Goal: Task Accomplishment & Management: Use online tool/utility

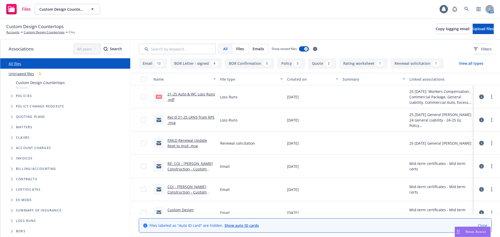
click at [83, 194] on div "Certificates" at bounding box center [69, 190] width 123 height 10
click at [10, 32] on link "Accounts" at bounding box center [12, 32] width 13 height 5
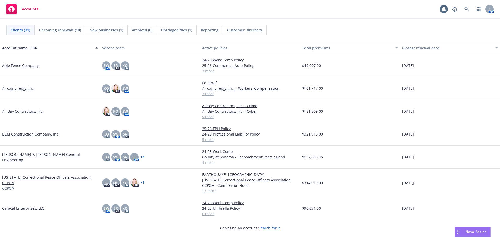
click at [12, 158] on link "Bohan & Canelis General Engineering" at bounding box center [50, 157] width 96 height 11
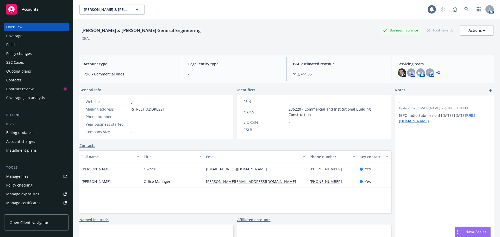
click at [14, 173] on div "Manage files" at bounding box center [17, 176] width 22 height 8
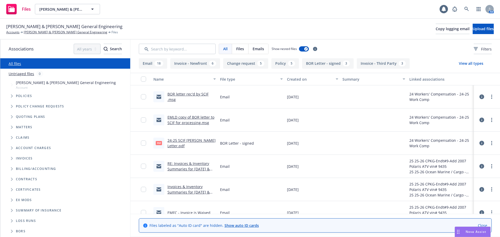
click at [487, 35] on div "Bohan & Canelis General Engineering Accounts Bohan & Canelis General Engineerin…" at bounding box center [249, 28] width 487 height 11
click at [472, 31] on button "Upload files" at bounding box center [482, 29] width 21 height 10
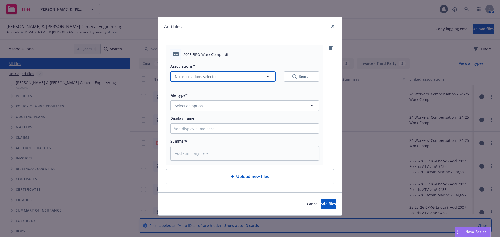
click at [206, 75] on span "No associations selected" at bounding box center [196, 76] width 43 height 5
type textarea "x"
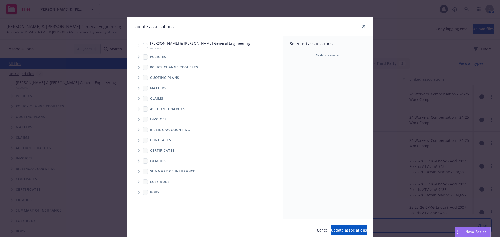
click at [143, 43] on input "Tree Example" at bounding box center [145, 45] width 5 height 5
checkbox input "true"
click at [136, 57] on span "Tree Example" at bounding box center [138, 57] width 8 height 8
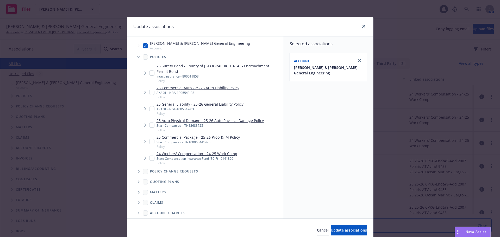
click at [153, 151] on div "24 Workers' Compensation - 24-25 Work Comp State Compensation Insurance Fund (S…" at bounding box center [193, 158] width 88 height 14
checkbox input "true"
click at [331, 233] on button "Update associations" at bounding box center [349, 230] width 36 height 10
type textarea "x"
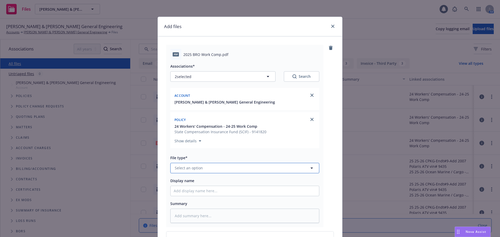
click at [193, 168] on span "Select an option" at bounding box center [189, 167] width 28 height 5
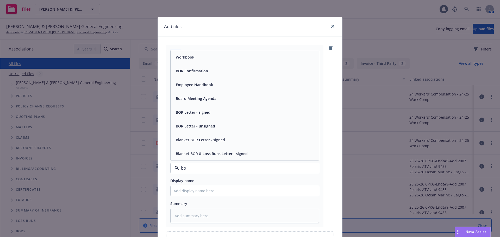
type input "bor"
click at [221, 115] on div "BOR Letter - signed" at bounding box center [245, 113] width 142 height 8
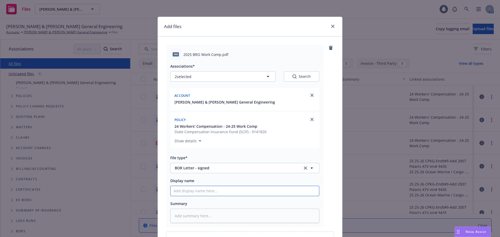
click at [196, 196] on input "Display name" at bounding box center [244, 191] width 148 height 10
type textarea "x"
type input "U"
type textarea "x"
type input "Up"
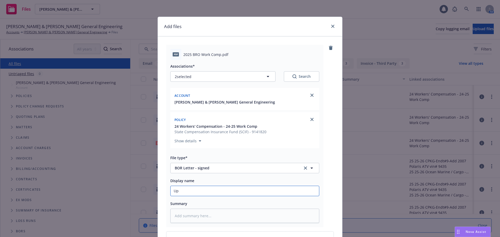
type textarea "x"
type input "Upd"
type textarea "x"
type input "Upda"
type textarea "x"
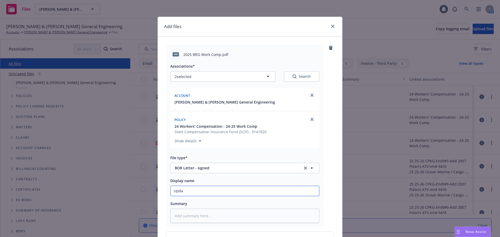
type input "Updat"
type textarea "x"
type input "Update"
type textarea "x"
type input "Updated"
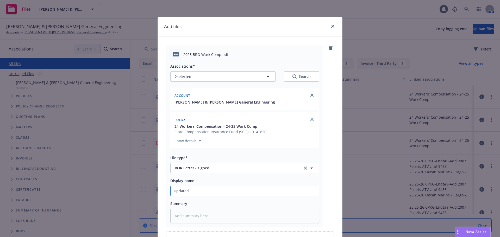
type textarea "x"
type input "Updated"
type textarea "x"
type input "Updated S"
type textarea "x"
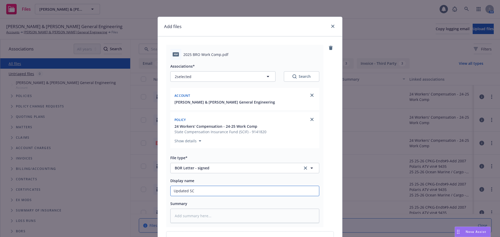
type input "Updated SCI"
type textarea "x"
type input "Updated SCIF"
type textarea "x"
type input "Updated SCIF"
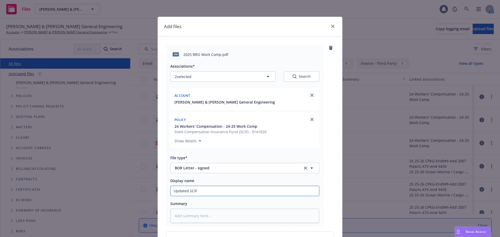
type textarea "x"
type input "Updated SCIF B"
type textarea "x"
type input "Updated SCIF BO"
type textarea "x"
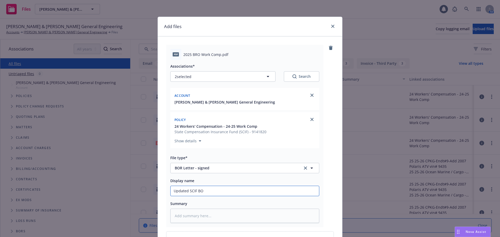
type input "Updated SCIF BOR"
type textarea "x"
type input "Updated SCIF BOR"
type textarea "x"
type input "Updated SCIF BOR r"
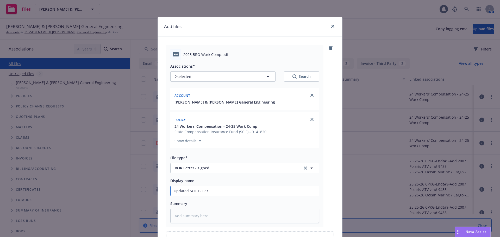
type textarea "x"
type input "Updated SCIF BOR re"
type textarea "x"
type input "Updated SCIF BOR rec"
type textarea "x"
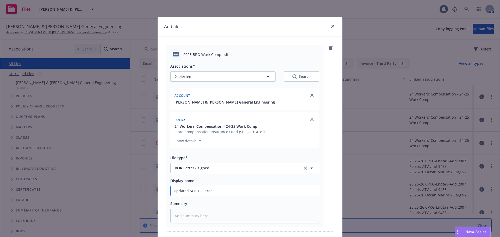
type input "Updated SCIF BOR rec'"
type textarea "x"
type input "Updated SCIF BOR rec'd"
type textarea "x"
type input "Updated SCIF BOR rec'd"
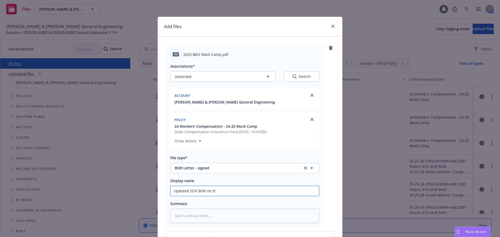
type textarea "x"
type input "Updated SCIF BOR rec'd f"
type textarea "x"
type input "Updated SCIF BOR rec'd fr"
type textarea "x"
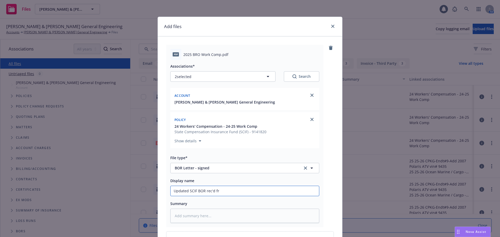
type input "Updated SCIF BOR rec'd fro"
type textarea "x"
type input "Updated SCIF BOR rec'd from"
type textarea "x"
type input "Updated SCIF BOR rec'd from"
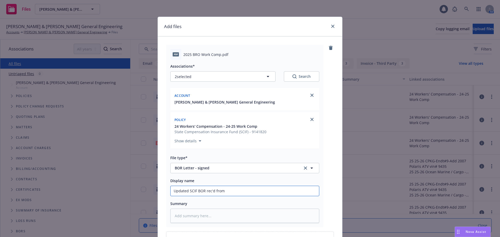
type textarea "x"
type input "Updated SCIF BOR rec'd from"
type textarea "x"
type input "Updated SCIF BOR rec'd fro"
type textarea "x"
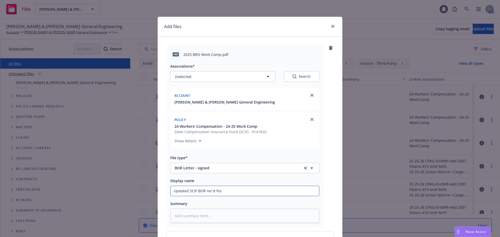
type input "Updated SCIF BOR rec'd fr"
type textarea "x"
type input "Updated SCIF BOR rec'd f"
type textarea "x"
type input "Updated SCIF BOR rec'd"
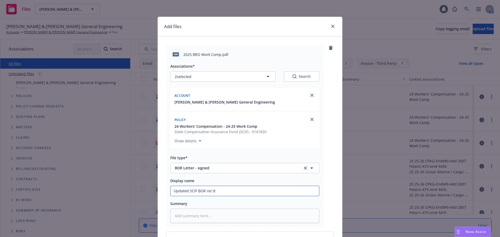
type textarea "x"
type input "Updated SCIF BOR rec'd"
type textarea "x"
type input "Updated SCIF BOR rec"
type textarea "x"
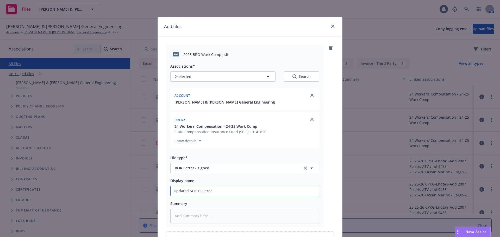
type input "Updated SCIF BOR re"
type textarea "x"
type input "Updated SCIF BOR r"
type textarea "x"
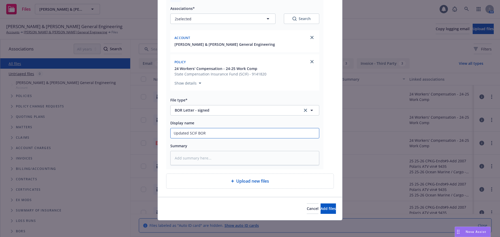
type input "Updated SCIF BOR"
click at [232, 180] on div at bounding box center [233, 181] width 5 height 3
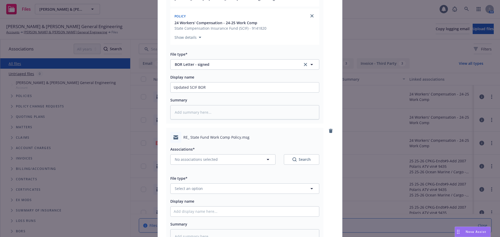
scroll to position [182, 0]
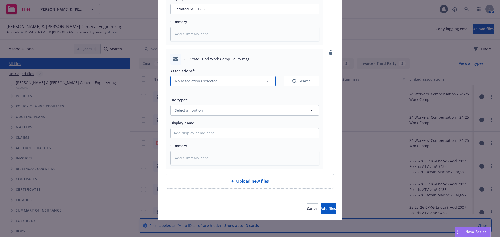
click at [224, 81] on button "No associations selected" at bounding box center [222, 81] width 105 height 10
type textarea "x"
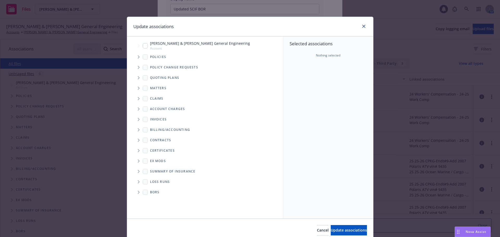
click at [143, 47] on input "Tree Example" at bounding box center [145, 45] width 5 height 5
checkbox input "true"
click at [138, 57] on icon "Tree Example" at bounding box center [139, 56] width 2 height 3
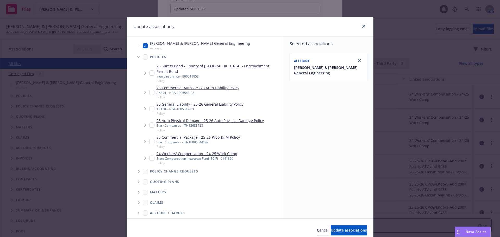
click at [150, 156] on input "Tree Example" at bounding box center [151, 158] width 5 height 5
checkbox input "true"
click at [341, 226] on button "Update associations" at bounding box center [349, 230] width 36 height 10
type textarea "x"
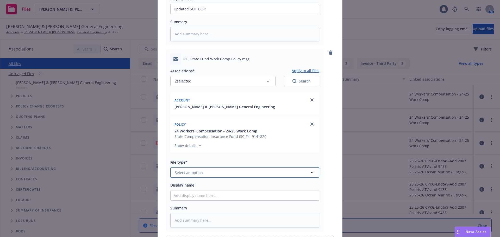
click at [208, 171] on button "Select an option" at bounding box center [244, 172] width 149 height 10
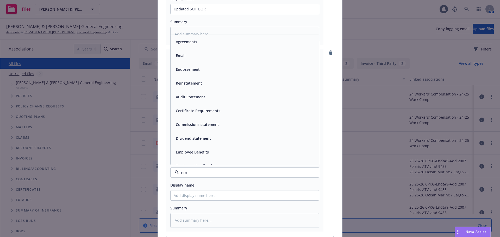
type input "ema"
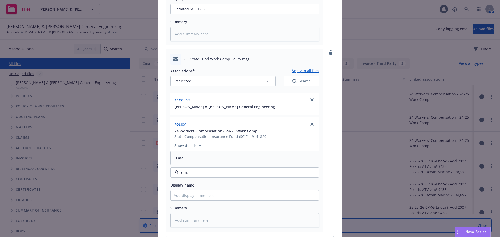
click at [180, 156] on span "Email" at bounding box center [181, 157] width 10 height 5
click at [186, 222] on textarea at bounding box center [244, 220] width 149 height 14
click at [181, 14] on input "Display name" at bounding box center [244, 9] width 148 height 10
type textarea "x"
type input "E"
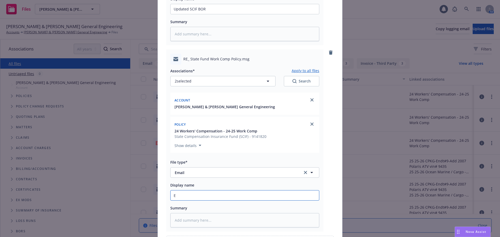
type textarea "x"
type input "EM"
type textarea "x"
type input "EMF"
type textarea "x"
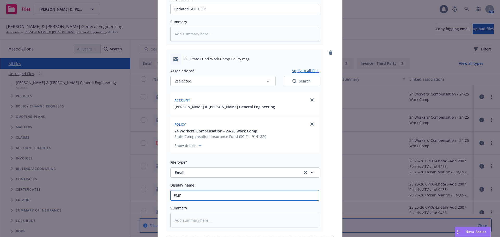
type input "EMFI"
type textarea "x"
type input "EMFI"
type textarea "x"
type input "EMFI -"
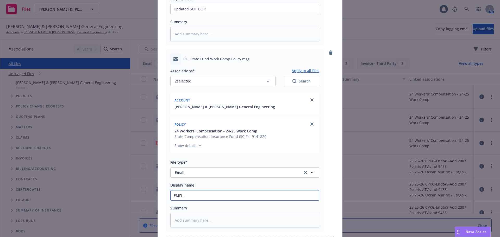
type textarea "x"
type input "EMFI -"
type textarea "x"
type input "EMFI - r"
type textarea "x"
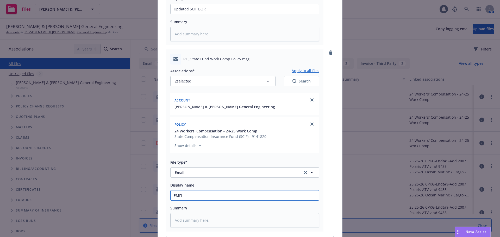
type input "EMFI - re"
type textarea "x"
type input "EMFI - rec"
type textarea "x"
type input "EMFI - rec'"
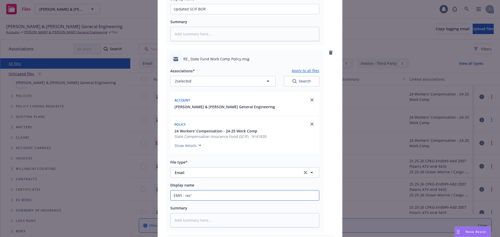
type textarea "x"
type input "EMFI - rec'd"
type textarea "x"
type input "EMFI - rec'd"
type textarea "x"
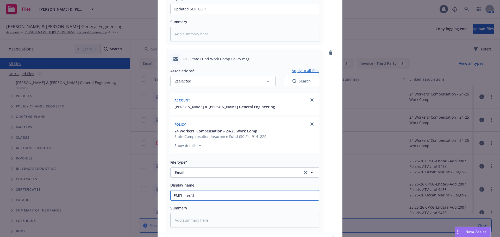
type input "EMFI - rec'd u"
type textarea "x"
type input "EMFI - rec'd upd"
type textarea "x"
type input "EMFI - rec'd upda"
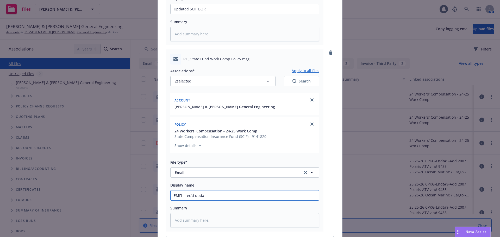
type textarea "x"
type input "EMFI - rec'd updat"
type textarea "x"
type input "EMFI - rec'd update"
type textarea "x"
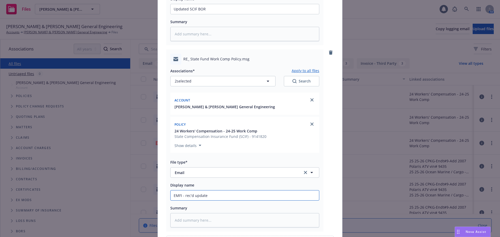
type input "EMFI - rec'd updated"
type textarea "x"
type input "EMFI - rec'd updated"
type textarea "x"
type input "EMFI - rec'd updated S"
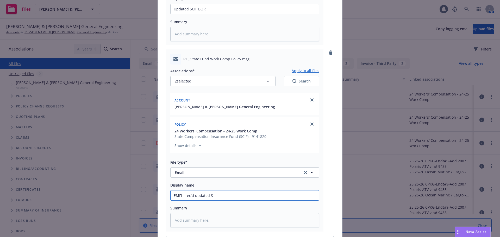
type textarea "x"
type input "EMFI - rec'd updated SC"
type textarea "x"
type input "EMFI - rec'd updated SCI"
type textarea "x"
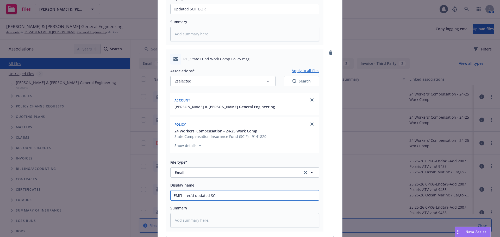
type input "EMFI - rec'd updated SCIF"
type textarea "x"
type input "EMFI - rec'd updated SCIF"
type textarea "x"
type input "EMFI - rec'd updated SCIF B"
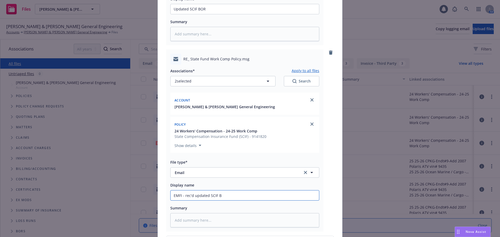
type textarea "x"
type input "EMFI - rec'd updated SCIF BO"
type textarea "x"
type input "EMFI - rec'd updated SCIF BOR"
type textarea "x"
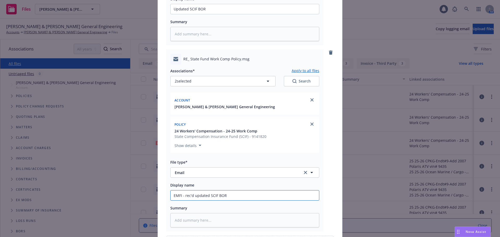
type input "EMFI - rec'd updated SCIF BOR"
type textarea "x"
type input "EMFI - rec'd updated SCIF BOR f"
type textarea "x"
type input "EMFI - rec'd updated SCIF BOR fr"
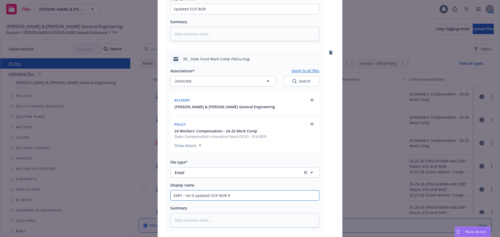
type textarea "x"
type input "EMFI - rec'd updated SCIF BOR from"
type textarea "x"
type input "EMFI - rec'd updated SCIF BOR from"
type textarea "x"
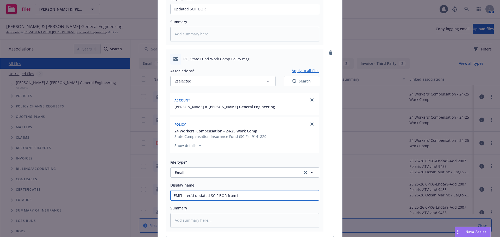
type input "EMFI - rec'd updated SCIF BOR from in"
type textarea "x"
type input "EMFI - rec'd updated SCIF BOR from ins"
type textarea "x"
type input "EMFI - rec'd updated SCIF BOR from insd"
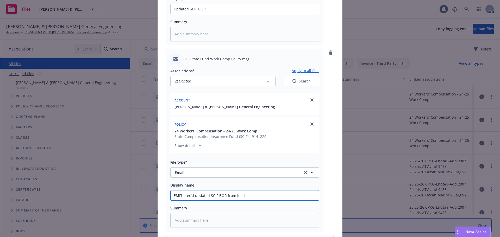
type textarea "x"
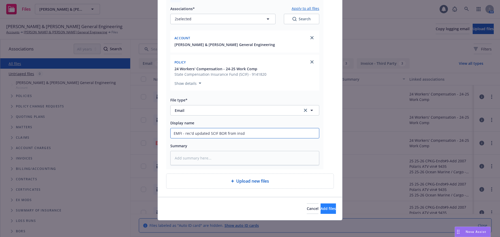
type input "EMFI - rec'd updated SCIF BOR from insd"
click at [320, 209] on span "Add files" at bounding box center [327, 208] width 15 height 5
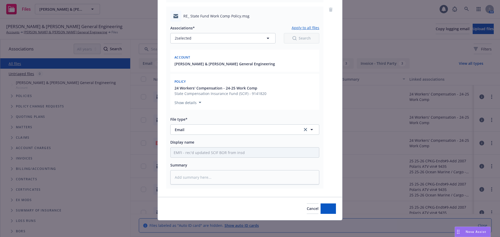
scroll to position [225, 0]
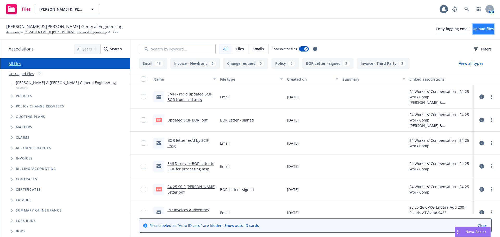
click at [472, 24] on button "Upload files" at bounding box center [482, 29] width 21 height 10
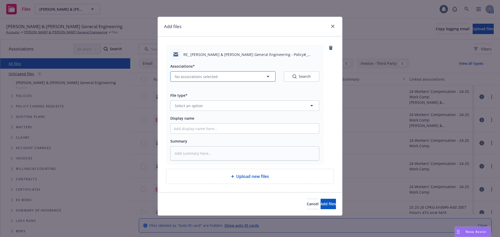
click at [204, 74] on button "No associations selected" at bounding box center [222, 76] width 105 height 10
type textarea "x"
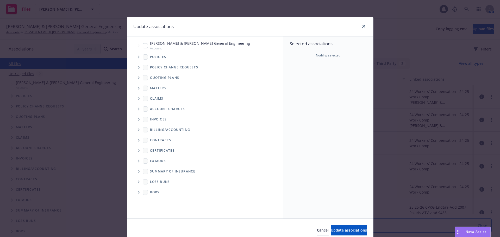
click at [143, 47] on input "Tree Example" at bounding box center [145, 45] width 5 height 5
checkbox input "true"
click at [135, 58] on span "Tree Example" at bounding box center [138, 57] width 8 height 8
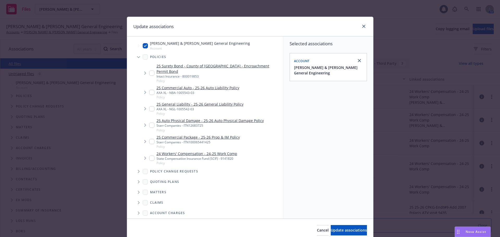
click at [149, 156] on input "Tree Example" at bounding box center [151, 158] width 5 height 5
checkbox input "true"
click at [342, 229] on span "Update associations" at bounding box center [349, 230] width 36 height 5
type textarea "x"
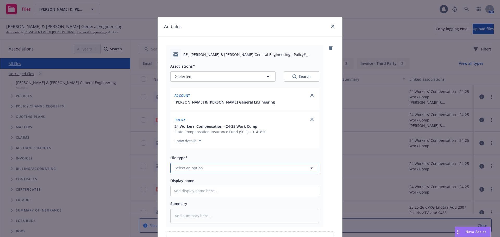
click at [216, 170] on button "Select an option" at bounding box center [244, 168] width 149 height 10
type input "emai"
click at [199, 158] on div "Email" at bounding box center [244, 154] width 148 height 14
click at [183, 191] on input "Display name" at bounding box center [244, 191] width 148 height 10
type textarea "x"
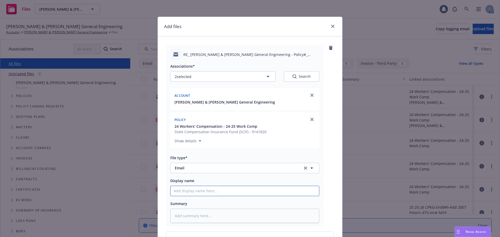
type input "E"
type textarea "x"
type input "EM"
type textarea "x"
type input "EMTC"
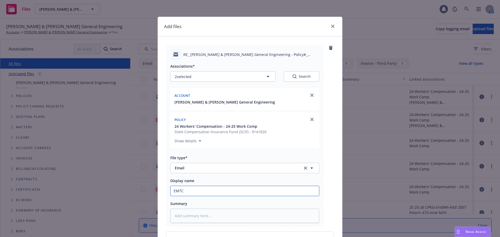
type textarea "x"
type input "EMTC"
type textarea "x"
type input "EMTC"
type textarea "x"
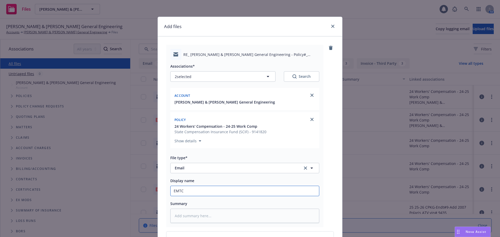
type input "EMTC -"
type textarea "x"
type input "EMTC -"
type textarea "x"
type input "EMTC - M"
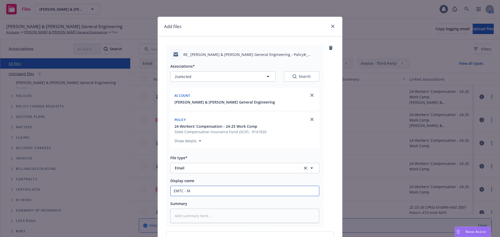
type textarea "x"
type input "EMTC - ML"
type textarea "x"
type input "EMTC - M"
type textarea "x"
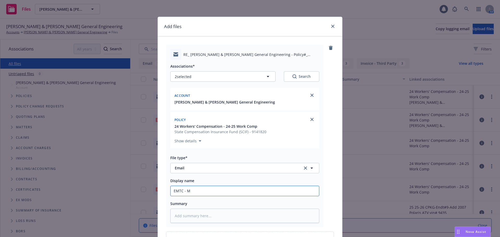
type input "EMTC -"
type textarea "x"
type input "EMTC - EM"
type textarea "x"
type input "EMTC - EML"
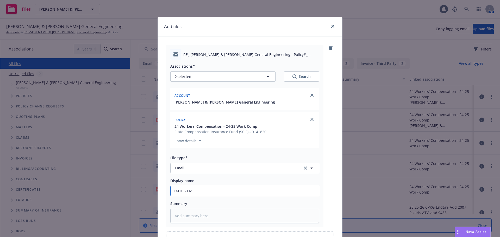
type textarea "x"
type input "EMTC - EMLD"
type textarea "x"
type input "EMTC - EMLD"
type textarea "x"
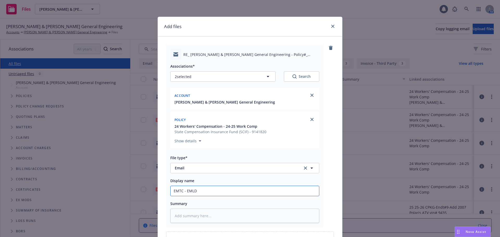
type input "EMTC - EMLD u"
type textarea "x"
type input "EMTC - EMLD up"
type textarea "x"
type input "EMTC - EMLD upd"
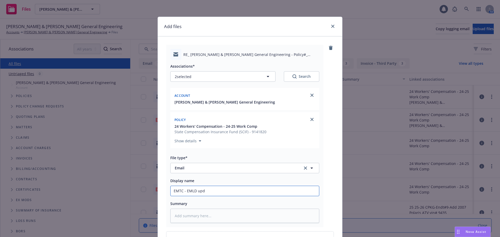
type textarea "x"
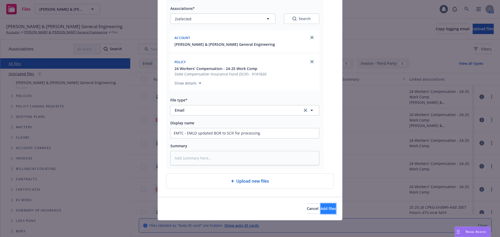
drag, startPoint x: 329, startPoint y: 208, endPoint x: 324, endPoint y: 208, distance: 5.0
click at [327, 208] on button "Add files" at bounding box center [327, 209] width 15 height 10
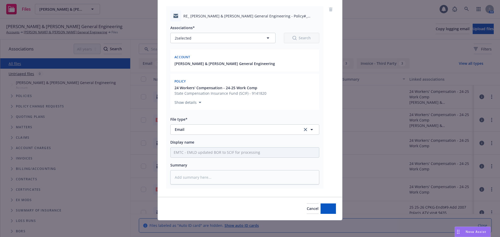
scroll to position [39, 0]
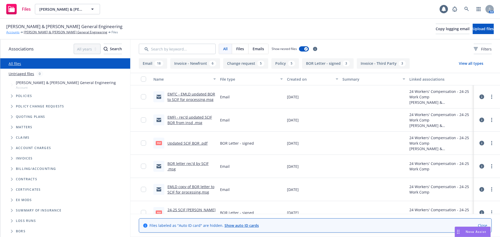
click at [13, 31] on link "Accounts" at bounding box center [12, 32] width 13 height 5
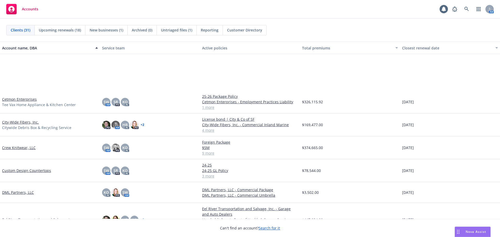
scroll to position [260, 0]
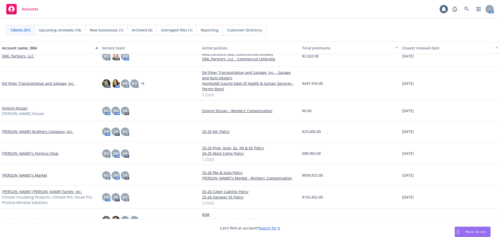
click at [17, 177] on link "Lola's Market" at bounding box center [24, 175] width 45 height 5
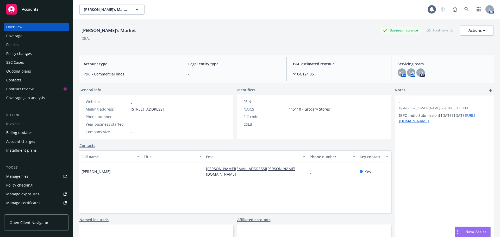
click at [22, 176] on div "Manage files" at bounding box center [17, 176] width 22 height 8
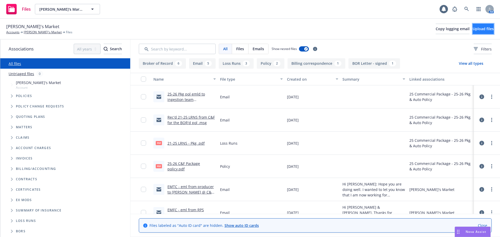
click at [474, 27] on span "Upload files" at bounding box center [482, 28] width 21 height 5
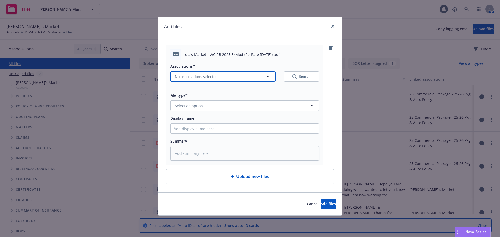
click at [217, 76] on button "No associations selected" at bounding box center [222, 76] width 105 height 10
type textarea "x"
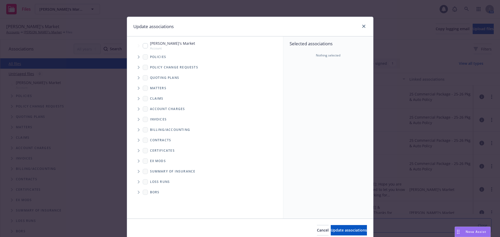
click at [144, 46] on input "Tree Example" at bounding box center [145, 45] width 5 height 5
checkbox input "true"
click at [134, 58] on span "Tree Example" at bounding box center [138, 57] width 8 height 8
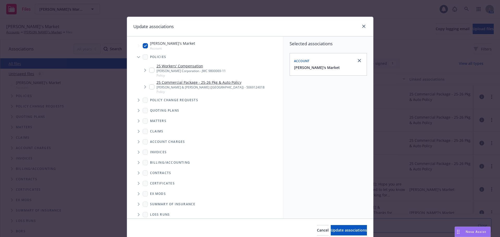
click at [149, 72] on input "Tree Example" at bounding box center [151, 70] width 5 height 5
checkbox input "true"
click at [331, 232] on span "Update associations" at bounding box center [349, 230] width 36 height 5
type textarea "x"
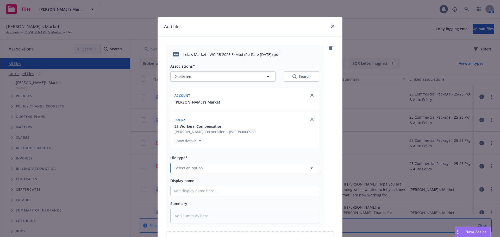
click at [212, 171] on button "Select an option" at bounding box center [244, 168] width 149 height 10
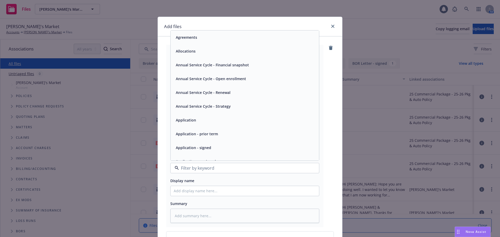
type input "x"
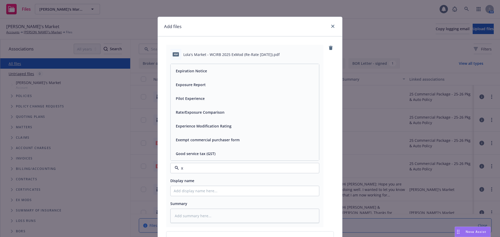
click at [224, 124] on span "Experience Modification Rating" at bounding box center [204, 125] width 56 height 5
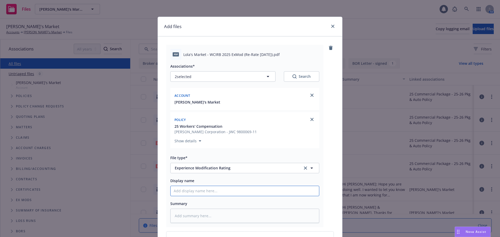
click at [191, 191] on input "Display name" at bounding box center [244, 191] width 148 height 10
type textarea "x"
type input "2"
type textarea "x"
type input "20"
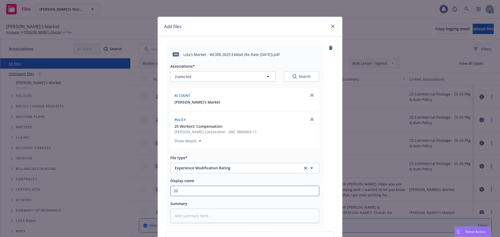
type textarea "x"
type input "202"
type textarea "x"
type input "2025"
type textarea "x"
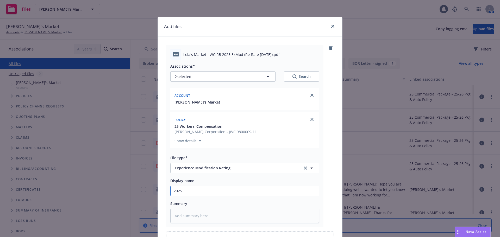
type input "2025"
type textarea "x"
type input "2025 X"
type textarea "x"
type input "2025 Xm"
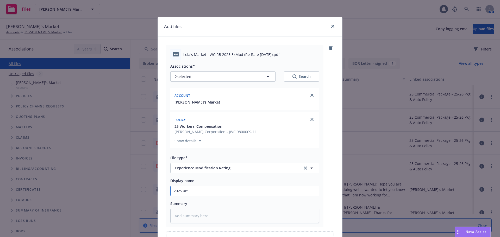
type textarea "x"
type input "2025 Xmo"
type textarea "x"
type input "2025 Xmod"
type textarea "x"
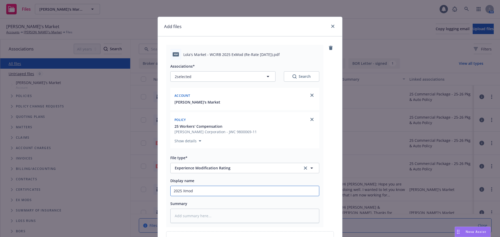
type input "2025 Xmod"
type textarea "x"
type input "2025 Xmod -"
type textarea "x"
type input "2025 Xmod -"
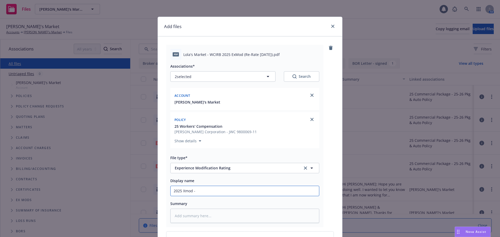
type textarea "x"
type input "2025 Xmod - R"
type textarea "x"
type input "2025 Xmod - Ra"
type textarea "x"
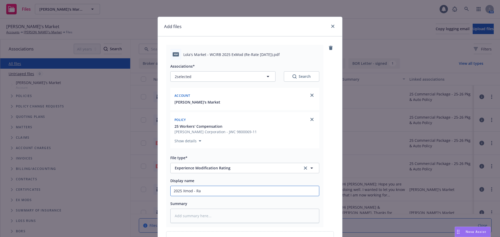
type input "2025 Xmod - Rat"
type textarea "x"
type input "2025 Xmod - Rate"
type textarea "x"
type input "2025 Xmod - Rat"
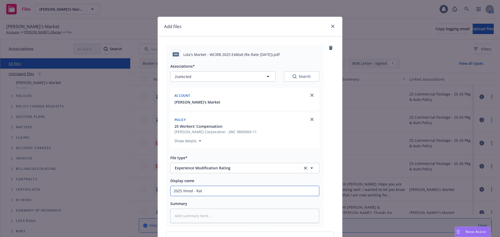
type textarea "x"
type input "2025 Xmod - Ra"
type textarea "x"
type input "2025 Xmod - R"
type textarea "x"
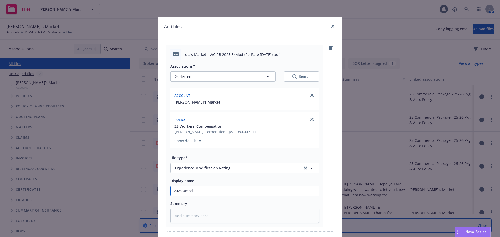
type input "2025 Xmod - Re"
type textarea "x"
type input "2025 Xmod - Rer"
type textarea "x"
type input "2025 Xmod - Rera"
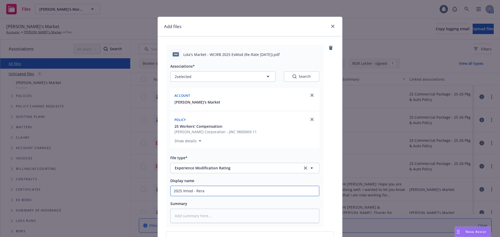
type textarea "x"
type input "2025 Xmod - Rerat"
type textarea "x"
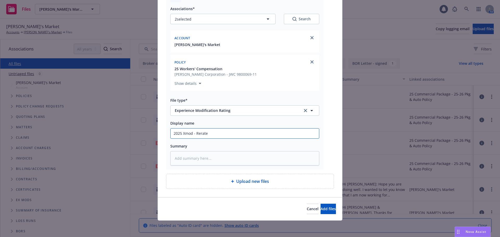
scroll to position [58, 0]
type input "2025 Xmod - Rerate"
click at [231, 184] on div "Upload new files" at bounding box center [249, 181] width 159 height 6
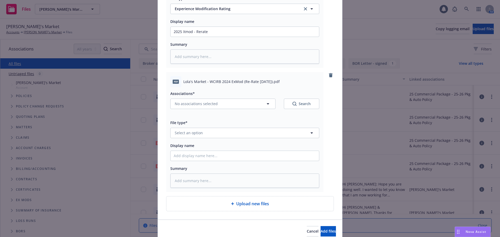
scroll to position [162, 0]
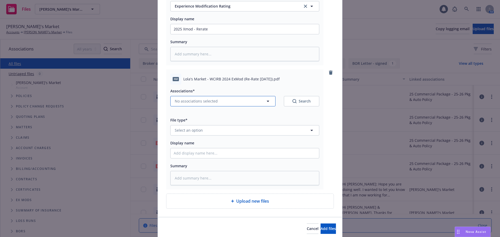
click at [254, 101] on button "No associations selected" at bounding box center [222, 101] width 105 height 10
type textarea "x"
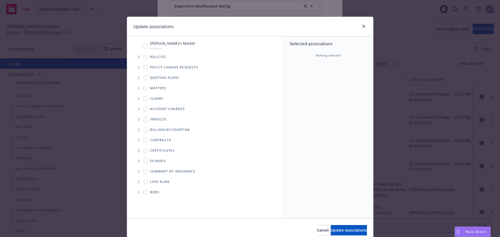
click at [146, 47] on div "Lola's Market Account" at bounding box center [169, 46] width 52 height 10
checkbox input "true"
click at [138, 56] on icon "Tree Example" at bounding box center [139, 56] width 2 height 3
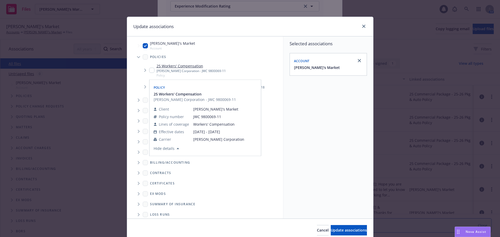
click at [149, 70] on input "Tree Example" at bounding box center [151, 70] width 5 height 5
checkbox input "true"
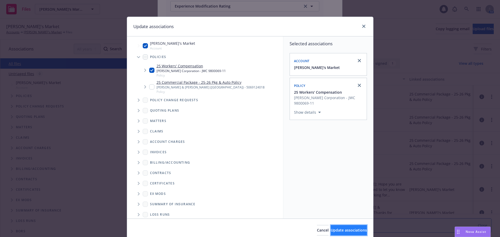
click at [335, 233] on button "Update associations" at bounding box center [349, 230] width 36 height 10
type textarea "x"
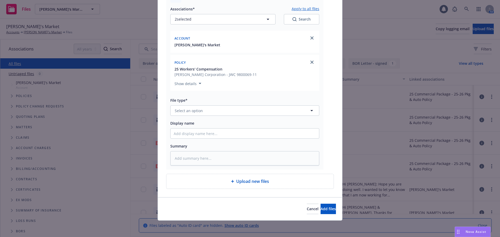
scroll to position [244, 0]
click at [188, 111] on span "Select an option" at bounding box center [189, 110] width 28 height 5
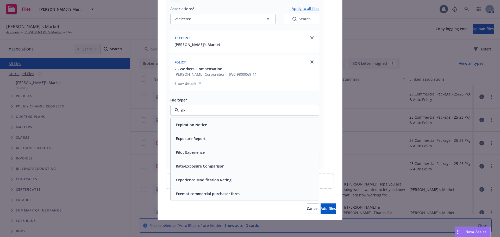
type input "exp"
click at [191, 178] on span "Experience Modification Rating" at bounding box center [204, 179] width 56 height 5
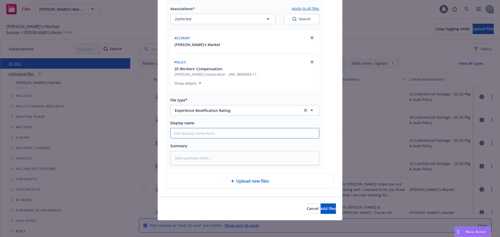
drag, startPoint x: 180, startPoint y: 131, endPoint x: 186, endPoint y: 131, distance: 5.5
type textarea "x"
type input "2"
type textarea "x"
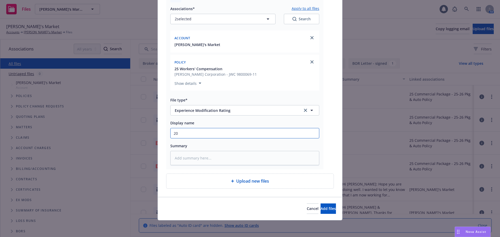
type input "202"
type textarea "x"
type input "2024"
type textarea "x"
type input "2024"
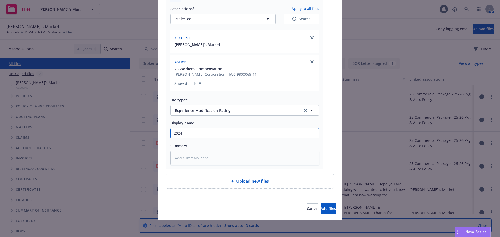
type textarea "x"
type input "2024 X"
type textarea "x"
type input "2024 Xm"
type textarea "x"
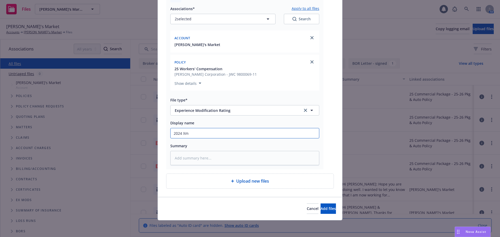
type input "2024 Xmo"
type textarea "x"
type input "2024 Xmod"
type textarea "x"
type input "2024 Xmod"
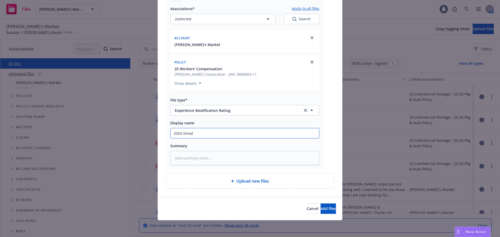
type textarea "x"
type input "2024 Xmod -"
type textarea "x"
type input "2024 Xmod -"
type textarea "x"
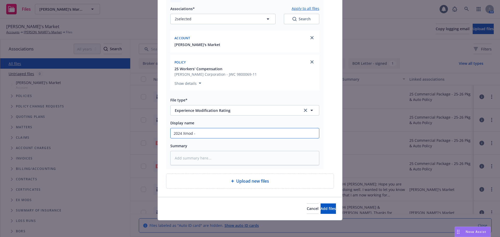
type input "2024 Xmod - R"
type textarea "x"
type input "2024 Xmod - Ra"
type textarea "x"
type input "2024 Xmod - Rat"
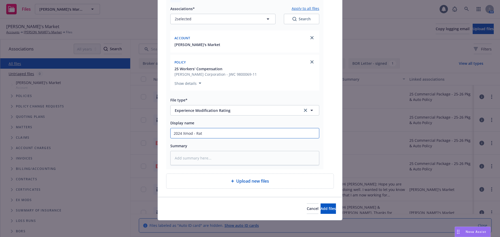
type textarea "x"
type input "2024 Xmod - Rate"
type textarea "x"
type input "2024 Xmod - Rate"
type textarea "x"
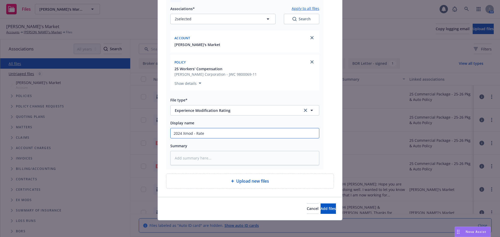
type input "2024 Xmod - Rate"
type textarea "x"
type input "2024 Xmod - Rat"
type textarea "x"
type input "2024 Xmod - Ra"
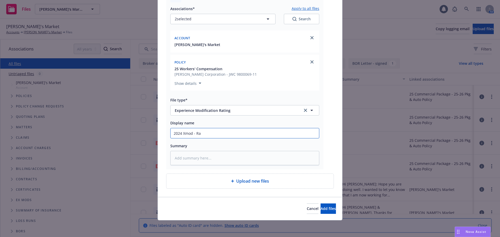
type textarea "x"
type input "2024 Xmod - Re"
type textarea "x"
type input "2024 Xmod - Rer"
type textarea "x"
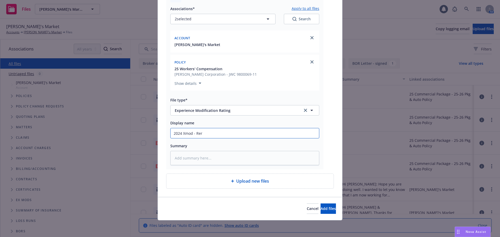
type input "2024 Xmod - Re"
type textarea "x"
type input "2024 Xmod - Rera"
type textarea "x"
type input "2024 Xmod - Rerat"
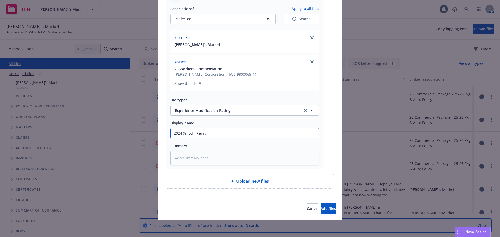
type textarea "x"
type input "2024 Xmod - Rerate"
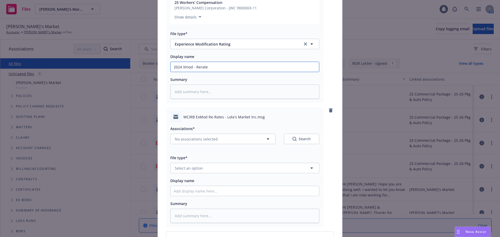
scroll to position [348, 0]
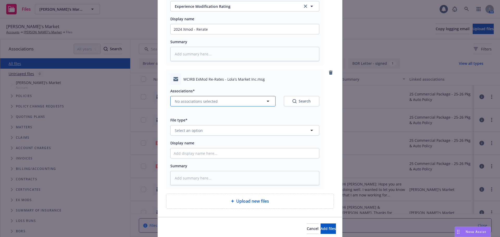
click at [223, 101] on button "No associations selected" at bounding box center [222, 101] width 105 height 10
type textarea "x"
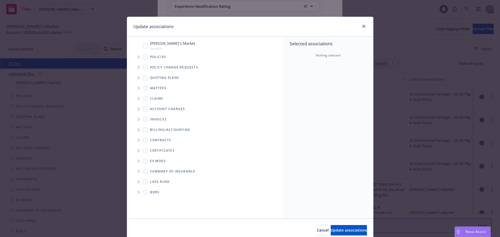
click at [144, 48] on input "Tree Example" at bounding box center [145, 45] width 5 height 5
checkbox input "true"
click at [138, 58] on icon "Tree Example" at bounding box center [139, 56] width 2 height 3
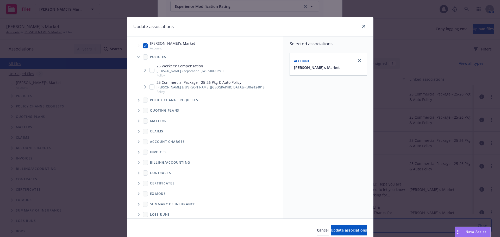
click at [149, 70] on input "Tree Example" at bounding box center [151, 70] width 5 height 5
checkbox input "true"
click at [351, 234] on button "Update associations" at bounding box center [349, 230] width 36 height 10
type textarea "x"
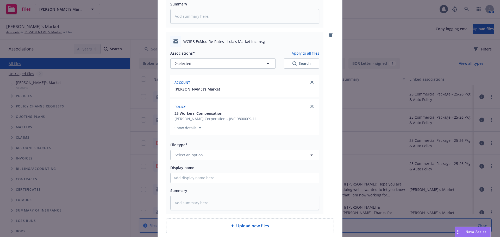
scroll to position [426, 0]
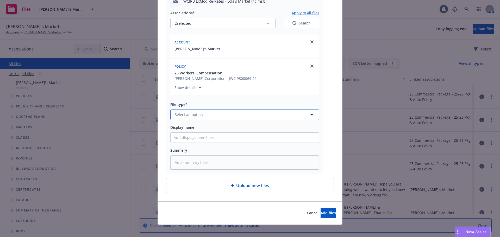
click at [204, 116] on button "Select an option" at bounding box center [244, 115] width 149 height 10
type input "emai"
click at [208, 127] on div "Email" at bounding box center [245, 129] width 142 height 8
type textarea "x"
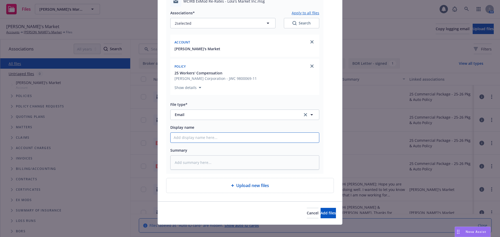
type input "E"
type textarea "x"
type input "EM"
type textarea "x"
type input "EMF"
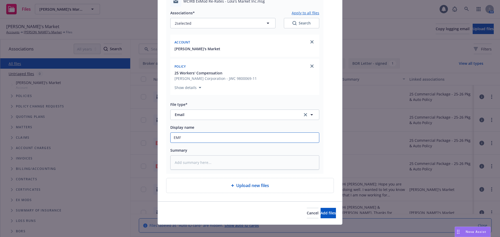
type textarea "x"
type input "EMFR"
type textarea "x"
type input "EMF"
type textarea "x"
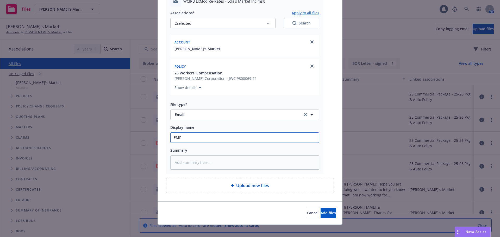
type input "EMFC"
type textarea "x"
type input "EMFC"
type textarea "x"
type input "EMFC -"
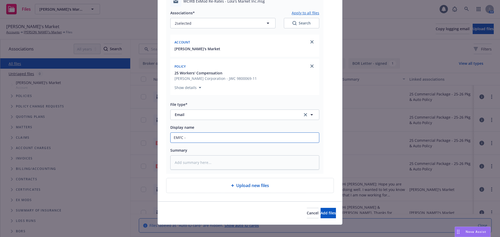
type textarea "x"
type input "EMFC -"
type textarea "x"
type input "EMFC - EM"
type textarea "x"
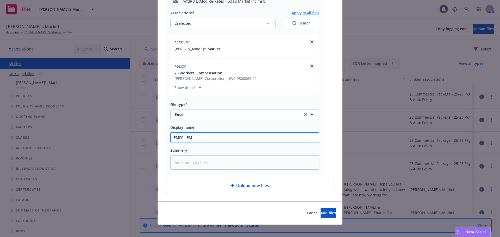
type input "EMFC - EML"
type textarea "x"
type input "EMFC - EML"
type textarea "x"
type input "EMFC - EML"
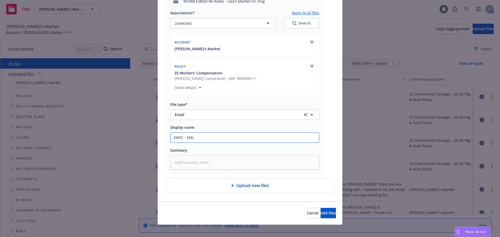
type textarea "x"
type input "EMFC - EM"
type textarea "x"
type input "EMFC - E"
type textarea "x"
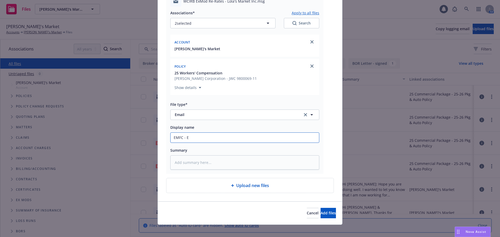
type input "EMFC -"
type textarea "x"
type input "EMFC - R"
type textarea "x"
type input "EMFC - Re"
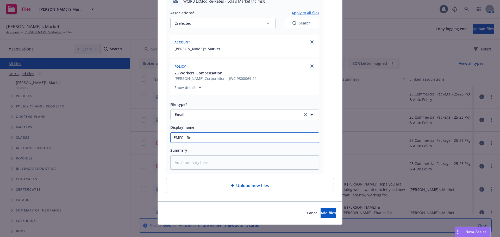
type textarea "x"
type input "EMFC - Rec"
type textarea "x"
type input "EMFC - Rec'"
type textarea "x"
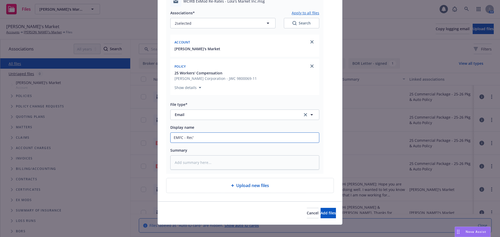
type input "EMFC - Rec'd"
type textarea "x"
type input "EMFC - Rec'd"
type textarea "x"
type input "EMFC - Rec'd r"
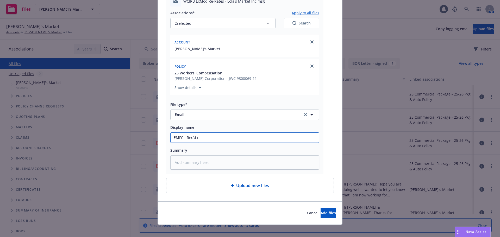
type textarea "x"
type input "EMFC - Rec'd re"
type textarea "x"
type input "EMFC - Rec'd re-"
type textarea "x"
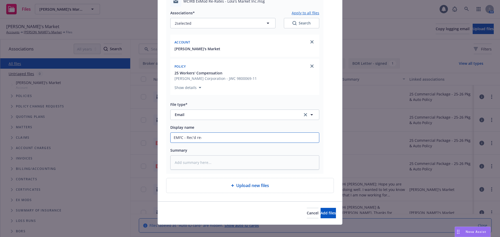
type input "EMFC - Rec'd re-r"
type textarea "x"
type input "EMFC - Rec'd re-ra"
type textarea "x"
type input "EMFC - Rec'd re-rat"
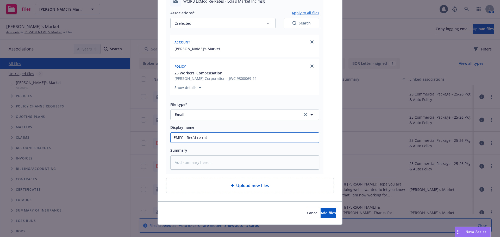
type textarea "x"
type input "EMFC - Rec'd re-rate"
type textarea "x"
type input "EMFC - Rec'd re-rated"
type textarea "x"
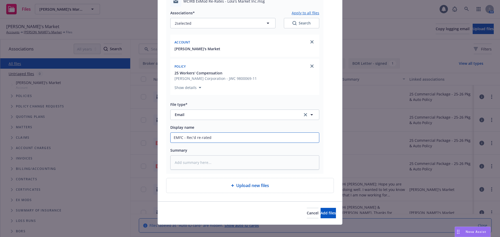
type input "EMFC - Rec'd re-rated"
type textarea "x"
type input "EMFC - Rec'd re-rated x"
type textarea "x"
type input "EMFC - Rec'd re-rated xm"
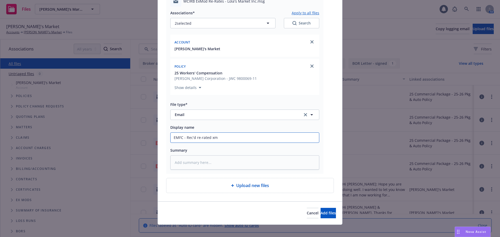
type textarea "x"
type input "EMFC - Rec'd re-rated xmo"
type textarea "x"
type input "EMFC - Rec'd re-rated xmod"
type textarea "x"
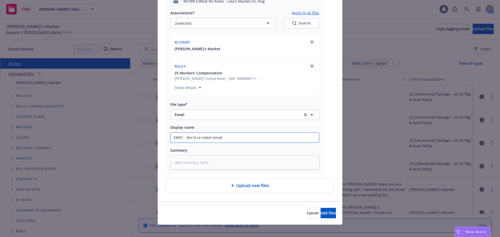
type input "EMFC - Rec'd re-rated xmod"
type textarea "x"
type input "EMFC - Rec'd re-rated xmod w"
type textarea "x"
type input "EMFC - Rec'd re-rated xmod wo"
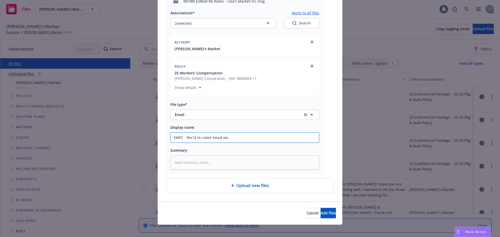
type textarea "x"
type input "EMFC - Rec'd re-rated xmod work"
type textarea "x"
type input "EMFC - Rec'd re-rated xmod works"
type textarea "x"
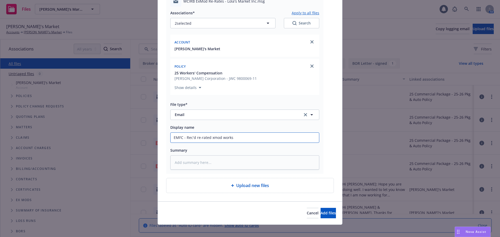
type input "EMFC - Rec'd re-rated xmod worksh"
type textarea "x"
type input "EMFC - Rec'd re-rated xmod workshe"
type textarea "x"
type input "EMFC - Rec'd re-rated xmod workshee"
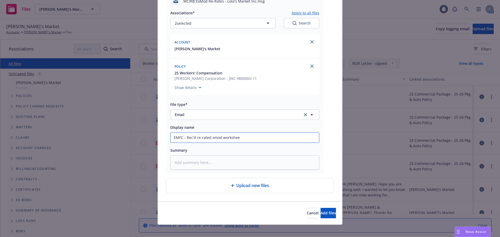
type textarea "x"
click at [325, 217] on button "Add files" at bounding box center [327, 213] width 15 height 10
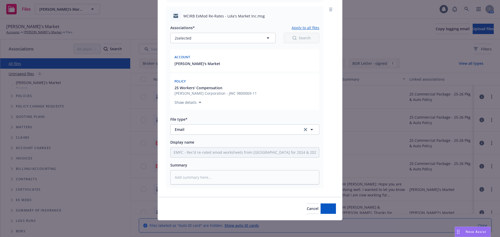
scroll to position [411, 0]
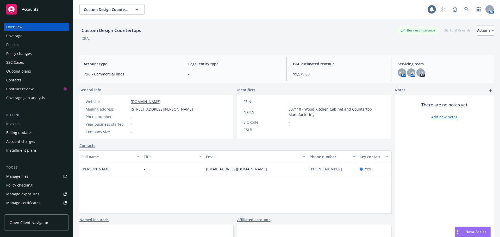
click at [36, 12] on div "Accounts" at bounding box center [36, 9] width 60 height 10
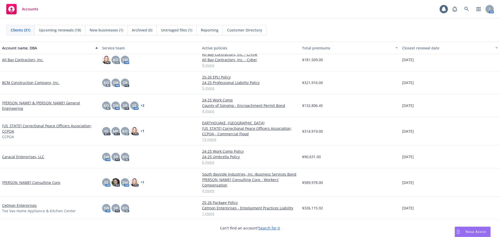
scroll to position [52, 0]
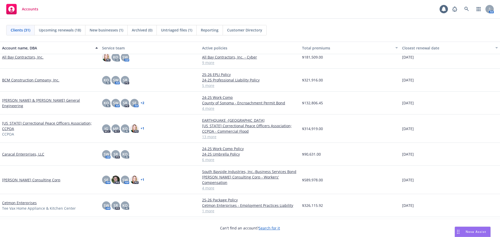
click at [24, 177] on link "[PERSON_NAME] Consulting Corp" at bounding box center [31, 179] width 58 height 5
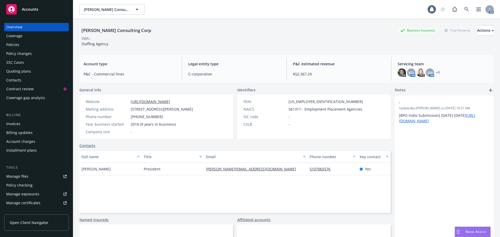
click at [17, 47] on div "Policies" at bounding box center [12, 45] width 13 height 8
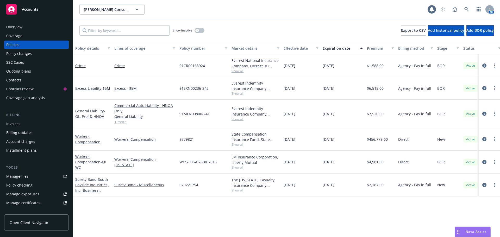
click at [37, 11] on span "Accounts" at bounding box center [30, 9] width 16 height 4
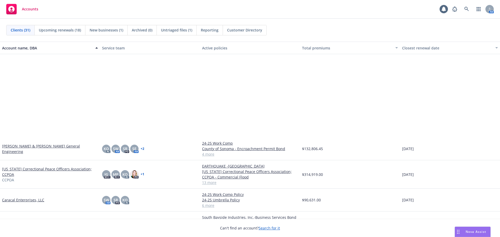
scroll to position [104, 0]
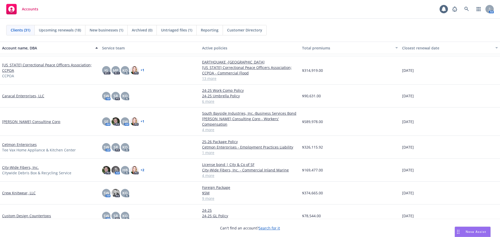
click at [13, 165] on link "City-Wide Fibers, Inc." at bounding box center [20, 167] width 37 height 5
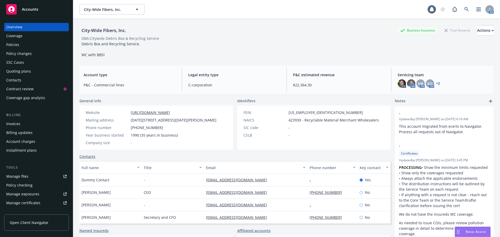
click at [20, 46] on div "Policies" at bounding box center [36, 45] width 60 height 8
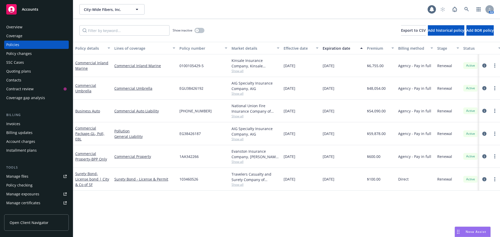
click at [233, 117] on span "Show all" at bounding box center [255, 116] width 48 height 4
click at [151, 208] on div "Policy details Lines of coverage Policy number Market details Effective date Ex…" at bounding box center [286, 139] width 427 height 195
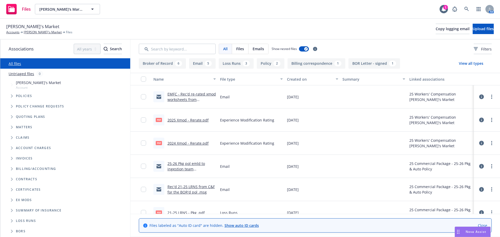
click at [147, 14] on div "Files [PERSON_NAME]'s Market Lola's Market 1 AM" at bounding box center [250, 9] width 500 height 19
click at [18, 31] on link "Accounts" at bounding box center [12, 32] width 13 height 5
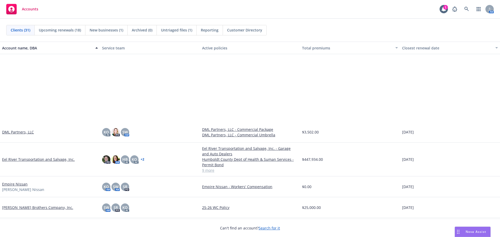
scroll to position [286, 0]
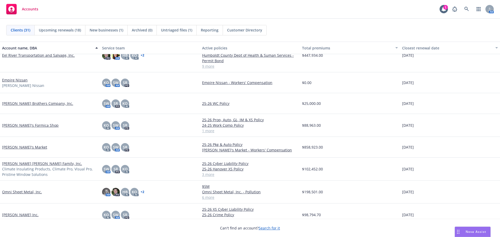
click at [14, 123] on link "[PERSON_NAME]'s Formica Shop" at bounding box center [30, 125] width 56 height 5
click at [14, 125] on link "[PERSON_NAME]'s Formica Shop" at bounding box center [30, 125] width 56 height 5
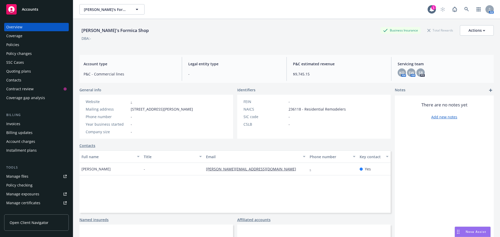
click at [26, 69] on div "Quoting plans" at bounding box center [18, 71] width 25 height 8
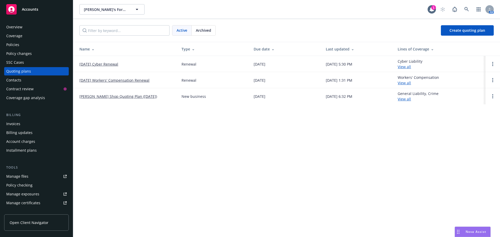
click at [119, 80] on link "[DATE] Workers' Compensation Renewal" at bounding box center [114, 80] width 70 height 5
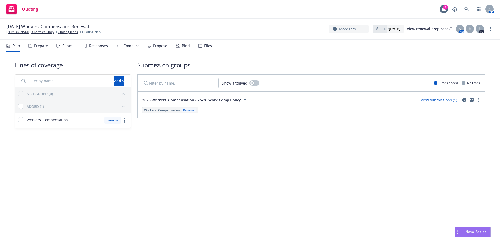
click at [33, 46] on div "Prepare" at bounding box center [38, 46] width 20 height 12
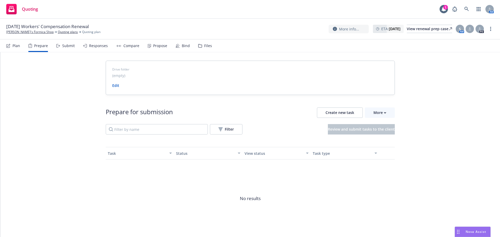
click at [65, 46] on div "Submit" at bounding box center [68, 46] width 12 height 4
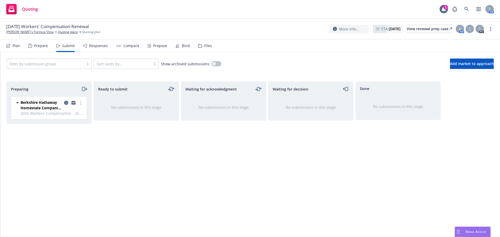
click at [129, 99] on div "No submissions in this stage" at bounding box center [136, 107] width 85 height 22
click at [121, 113] on div "No submissions in this stage" at bounding box center [136, 107] width 85 height 22
click at [85, 90] on icon "moveRight" at bounding box center [84, 89] width 6 height 6
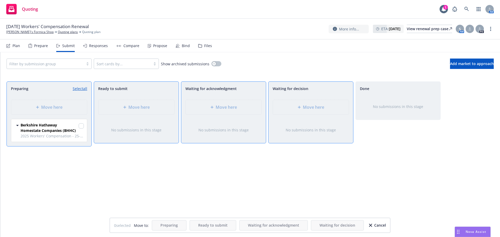
click at [141, 128] on div "No submissions in this stage" at bounding box center [136, 129] width 68 height 5
click at [138, 109] on div "Move here" at bounding box center [136, 107] width 85 height 23
drag, startPoint x: 80, startPoint y: 126, endPoint x: 84, endPoint y: 125, distance: 4.4
click at [80, 126] on input "checkbox" at bounding box center [81, 125] width 5 height 5
checkbox input "true"
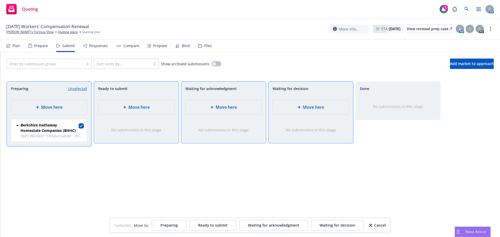
click at [128, 105] on span "Move here" at bounding box center [138, 107] width 21 height 6
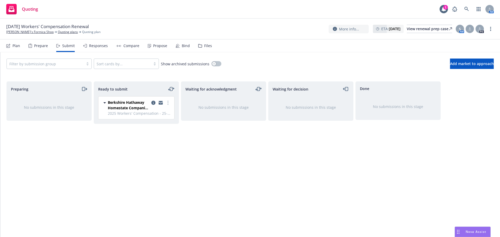
click at [171, 88] on icon "moveLeftRight" at bounding box center [171, 89] width 6 height 6
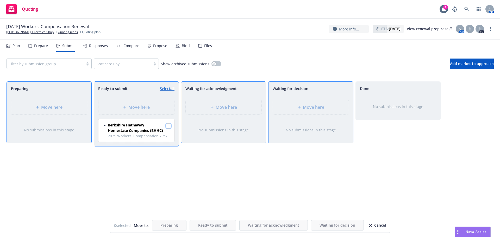
drag, startPoint x: 167, startPoint y: 127, endPoint x: 170, endPoint y: 126, distance: 3.3
click at [168, 126] on input "checkbox" at bounding box center [168, 125] width 5 height 5
checkbox input "true"
click at [224, 106] on span "Move here" at bounding box center [226, 107] width 21 height 6
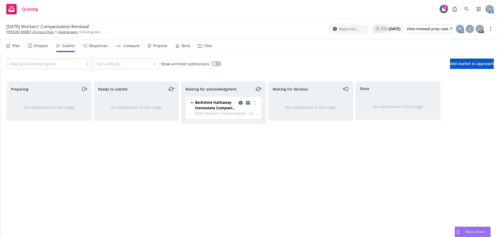
click at [157, 45] on div "Propose" at bounding box center [160, 46] width 14 height 4
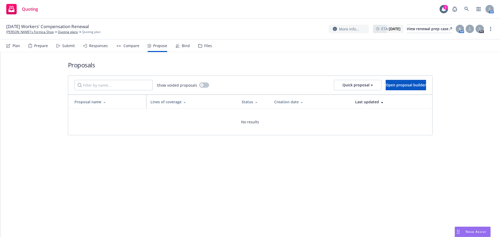
click at [130, 47] on div "Compare" at bounding box center [131, 46] width 16 height 4
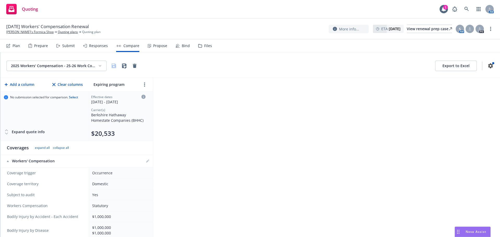
click at [89, 48] on div "Responses" at bounding box center [95, 46] width 25 height 12
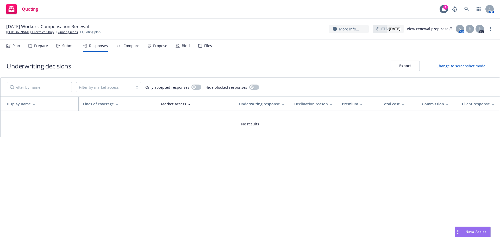
click at [62, 47] on div "Submit" at bounding box center [68, 46] width 12 height 4
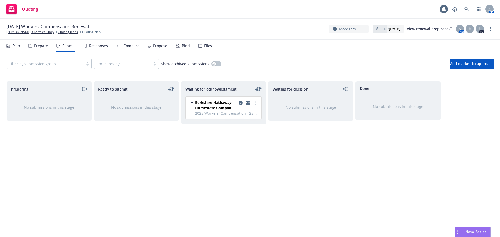
click at [286, 110] on div "No submissions in this stage" at bounding box center [310, 107] width 85 height 22
click at [259, 90] on icon "moveLeftRight" at bounding box center [258, 89] width 6 height 6
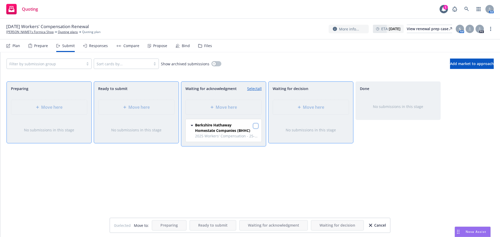
click at [254, 126] on input "checkbox" at bounding box center [255, 125] width 5 height 5
checkbox input "true"
click at [322, 109] on span "Move here" at bounding box center [313, 107] width 21 height 6
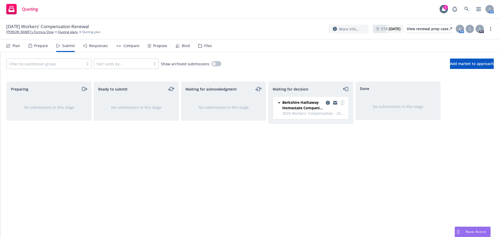
click at [342, 103] on icon "more" at bounding box center [342, 103] width 1 height 4
click at [261, 88] on icon "moveLeftRight" at bounding box center [261, 88] width 1 height 1
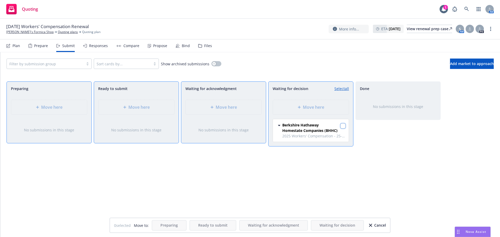
click at [342, 126] on input "checkbox" at bounding box center [342, 125] width 5 height 5
checkbox input "true"
click at [248, 108] on div "Move here" at bounding box center [223, 107] width 67 height 6
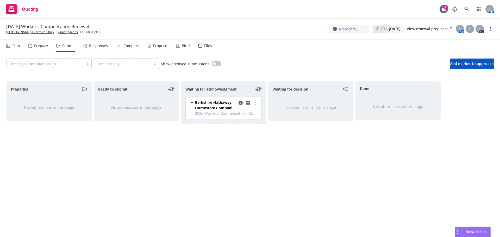
click at [240, 103] on icon "copy logging email" at bounding box center [240, 103] width 4 height 4
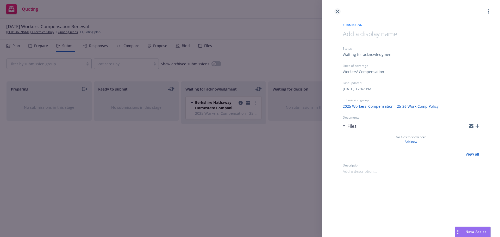
click at [336, 10] on icon "close" at bounding box center [337, 11] width 3 height 3
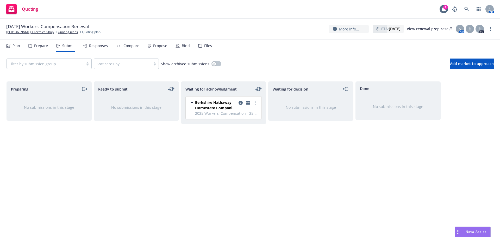
click at [154, 44] on div "Propose" at bounding box center [160, 46] width 14 height 4
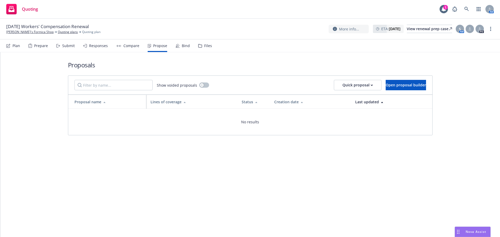
click at [137, 47] on div "Compare" at bounding box center [131, 46] width 16 height 4
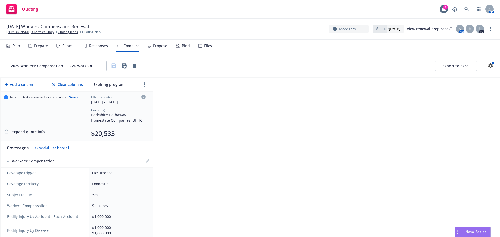
click at [98, 49] on div "Responses" at bounding box center [95, 46] width 25 height 12
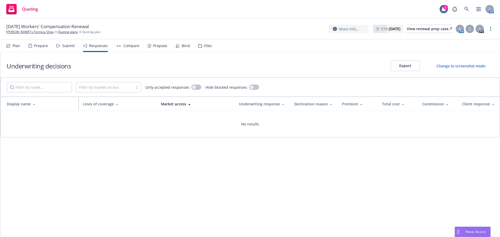
click at [69, 46] on div "Submit" at bounding box center [68, 46] width 12 height 4
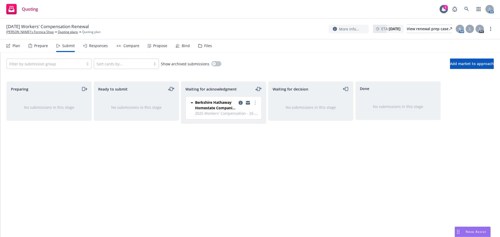
click at [226, 110] on span "Berkshire Hathaway Homestate Companies (BHHC)" at bounding box center [215, 105] width 41 height 11
click at [226, 110] on span "Berkshire Hathaway Homestate Companies (BHHC)" at bounding box center [215, 108] width 41 height 16
click at [222, 113] on span "2025 Workers' Compensation - 25-26 Work Comp Policy" at bounding box center [226, 113] width 63 height 5
click at [255, 102] on icon "more" at bounding box center [255, 103] width 1 height 4
click at [209, 102] on span "Berkshire Hathaway Homestate Companies (BHHC)" at bounding box center [215, 105] width 41 height 11
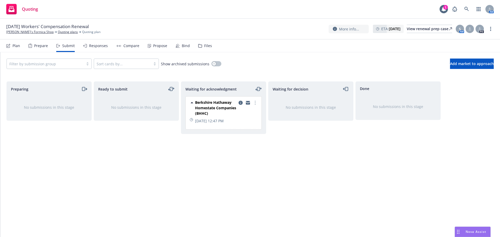
click at [204, 47] on div "Files" at bounding box center [208, 46] width 8 height 4
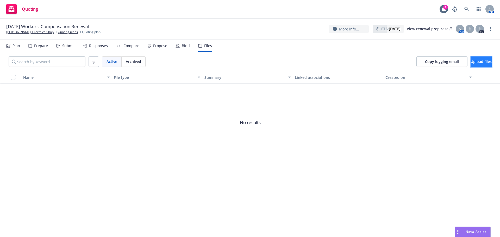
click at [471, 61] on span "Upload files" at bounding box center [480, 61] width 21 height 5
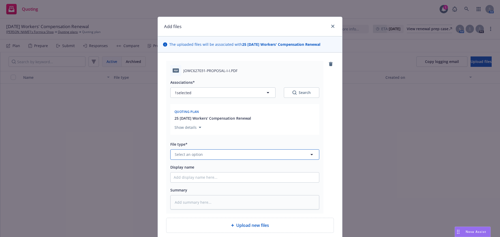
click at [200, 155] on span "Select an option" at bounding box center [189, 154] width 28 height 5
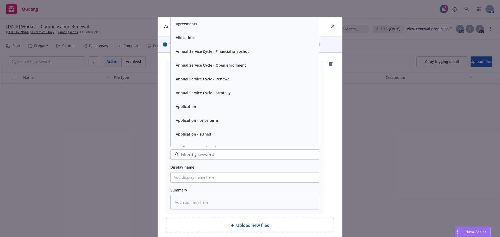
type input "q"
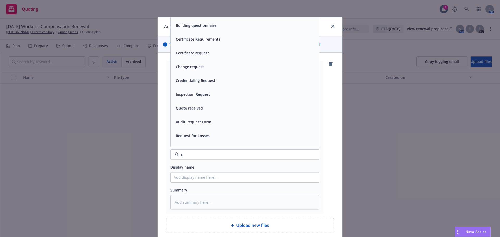
click at [207, 113] on div "Quote received" at bounding box center [244, 108] width 148 height 14
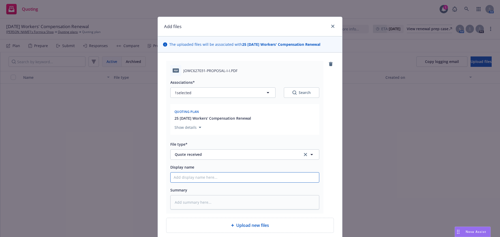
click at [193, 177] on input "Display name" at bounding box center [244, 178] width 148 height 10
type textarea "x"
type input "2"
type textarea "x"
type input "24"
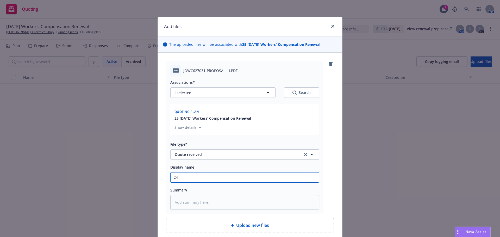
type textarea "x"
type input "2"
type textarea "x"
type input "25"
type textarea "x"
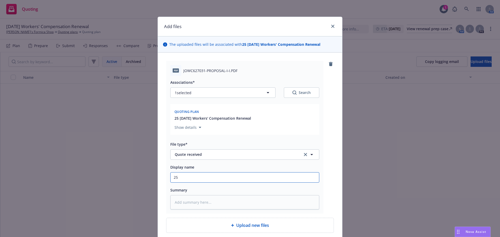
type input "25-"
type textarea "x"
type input "25-2"
type textarea "x"
type input "25-26"
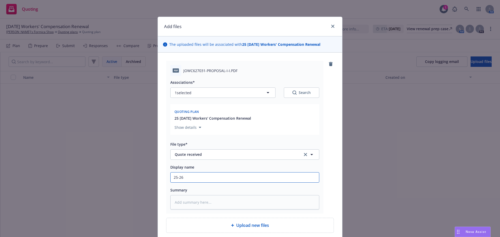
type textarea "x"
type input "25-26"
type textarea "x"
type input "25-26 Q"
type textarea "x"
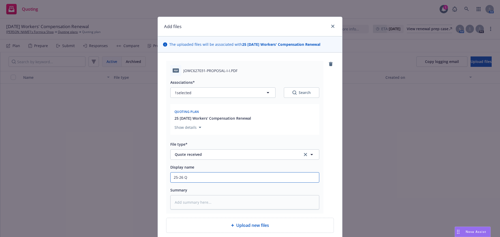
type input "25-26 Qu"
type textarea "x"
type input "25-26 Quo"
type textarea "x"
type input "25-26 Quot"
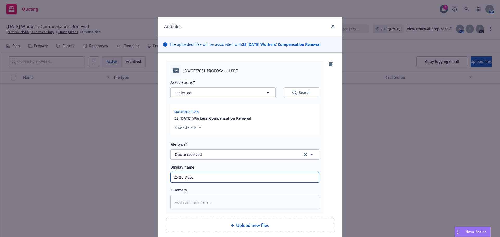
type textarea "x"
type input "25-26 Quote"
type textarea "x"
type input "25-26 Quote"
type textarea "x"
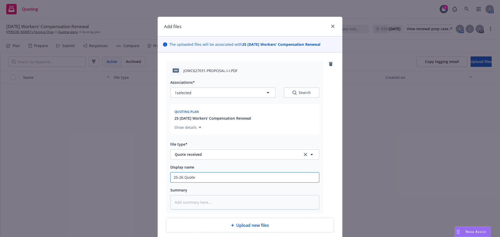
type input "25-26 Quote"
type textarea "x"
type input "25-26 Quot"
type textarea "x"
type input "25-26 Quo"
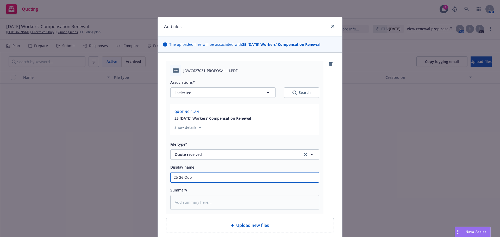
type textarea "x"
type input "25-26 Qu"
type textarea "x"
type input "25-26 Quo"
type textarea "x"
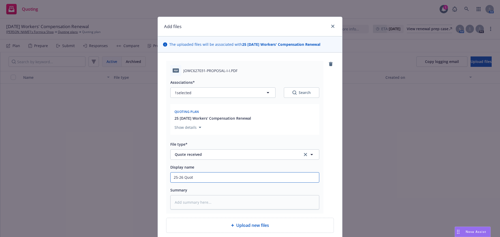
type input "25-26 Quote"
type textarea "x"
type input "25-26 Quote"
type textarea "x"
type input "25-26 Quote V"
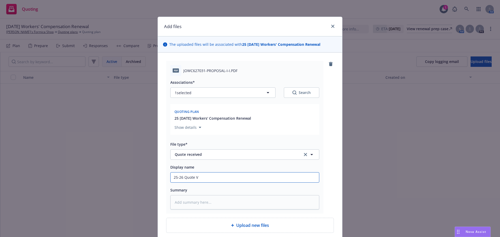
type textarea "x"
type input "25-26 Quote VH"
type textarea "x"
type input "25-26 Quote VHH"
type textarea "x"
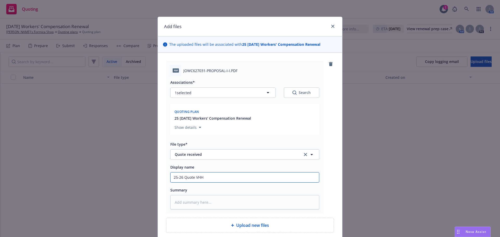
type input "25-26 Quote VH"
type textarea "x"
type input "25-26 Quote V"
type textarea "x"
type input "25-26 Quote"
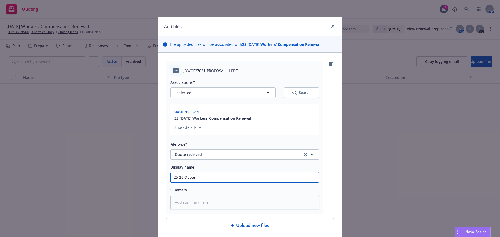
type textarea "x"
type input "25-26 Quote H"
type textarea "x"
type input "25-26 Quote HB"
type textarea "x"
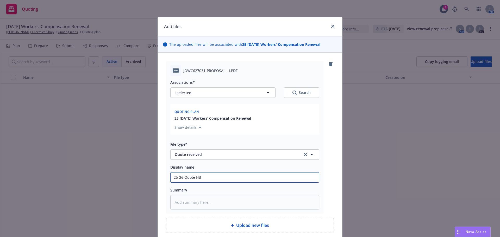
type input "25-26 Quote HBB"
type textarea "x"
type input "25-26 Quote HBBC"
type textarea "x"
type input "25-26 Quote HBBC"
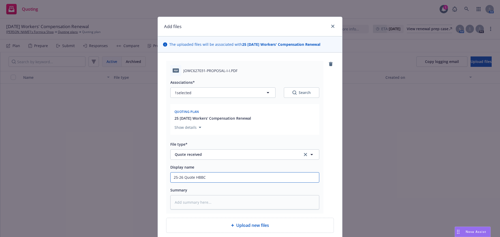
type textarea "x"
type input "25-26 Quote HBBC"
type textarea "x"
type input "25-26 Quote HBB"
type textarea "x"
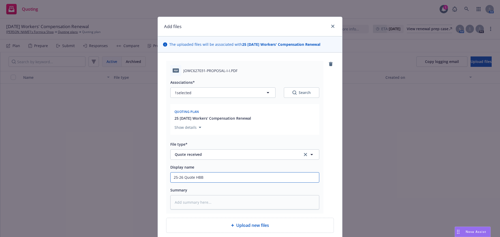
type input "25-26 Quote HB"
type textarea "x"
type input "25-26 Quote H"
type textarea "x"
type input "25-26 Quote"
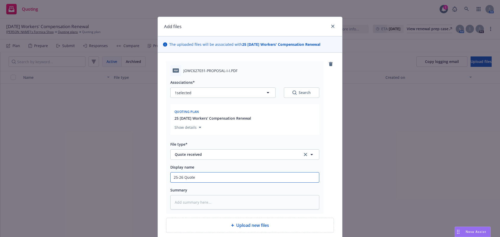
type textarea "x"
type input "25-26 Quote B"
type textarea "x"
type input "25-26 Quote BH"
type textarea "x"
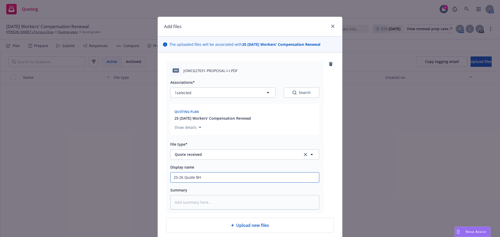
type input "25-26 Quote BHH"
type textarea "x"
type input "25-26 Quote BHHC"
type textarea "x"
type input "25-26 Quote BHHC"
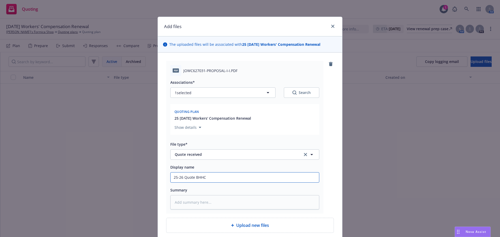
type textarea "x"
type input "25-26 Quote BHHC W"
type textarea "x"
type input "25-26 Quote BHHC WC"
type textarea "x"
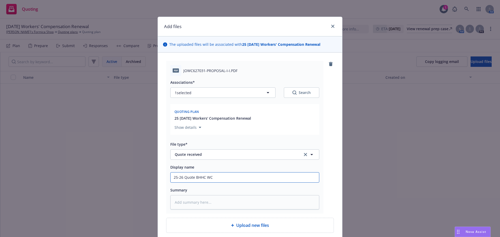
type input "25-26 Quote BHHC WC -"
type textarea "x"
type input "25-26 Quote BHHC WC -"
type textarea "x"
type input "25-26 Quote BHHC WC - $"
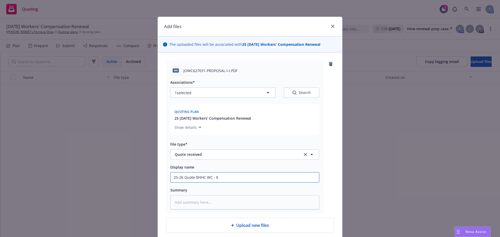
type textarea "x"
type input "25-26 Quote BHHC WC - $2"
type textarea "x"
type input "25-26 Quote BHHC WC - $23"
type textarea "x"
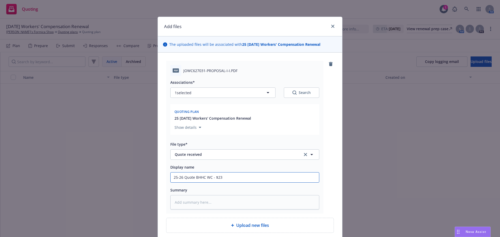
type input "25-26 Quote BHHC WC - $23,"
type textarea "x"
type input "25-26 Quote BHHC WC - $23,8"
type textarea "x"
type input "25-26 Quote BHHC WC - $23,88"
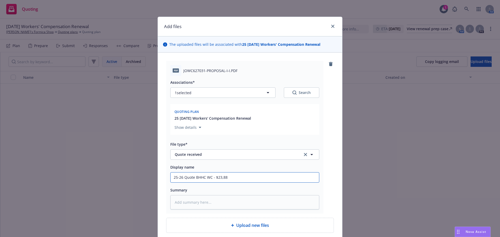
type textarea "x"
type input "25-26 Quote BHHC WC - $23,889"
type textarea "x"
type input "25-26 Quote BHHC WC - $23,889"
type textarea "x"
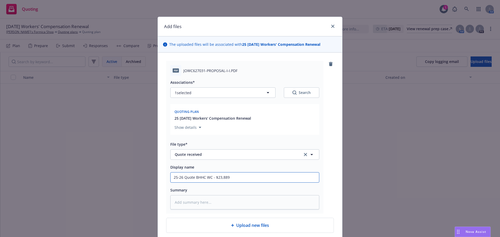
type input "25-26 Quote BHHC WC - $23,889"
type textarea "x"
type input "25-26 Quote BHHC WC - $23,889"
type textarea "x"
type input "25-26 Quote BHHC WC - $23,889 @"
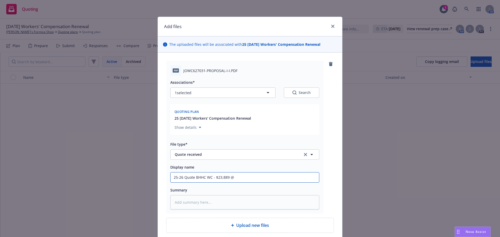
type textarea "x"
type input "25-26 Quote BHHC WC - $23,889 @"
type textarea "x"
type input "25-26 Quote BHHC WC - $23,889 @ 1"
type textarea "x"
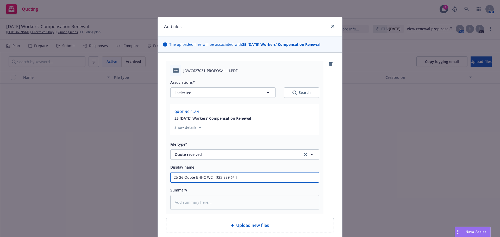
type input "25-26 Quote BHHC WC - $23,889 @ 15"
type textarea "x"
type input "25-26 Quote BHHC WC - $23,889 @ 15%"
type textarea "x"
type input "25-26 Quote BHHC WC - $23,889 @ 15%"
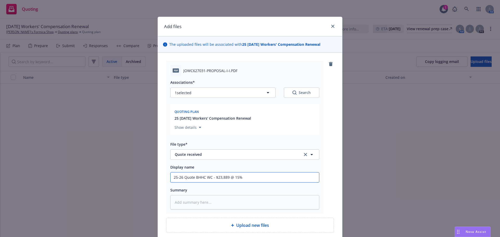
type textarea "x"
type input "25-26 Quote BHHC WC - $23,889 @ 15% c"
type textarea "x"
type input "25-26 Quote BHHC WC - $23,889 @ 15% co"
type textarea "x"
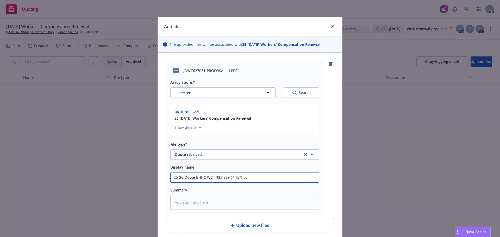
type input "25-26 Quote BHHC WC - $23,889 @ 15% com"
type textarea "x"
type input "25-26 Quote BHHC WC - $23,889 @ 15% comm"
type textarea "x"
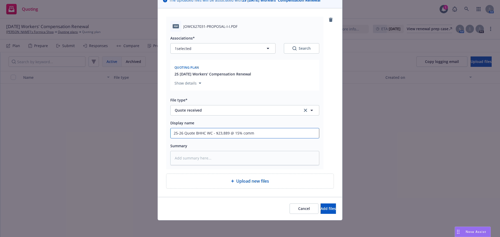
type input "25-26 Quote BHHC WC - $23,889 @ 15% comm"
type textarea "x"
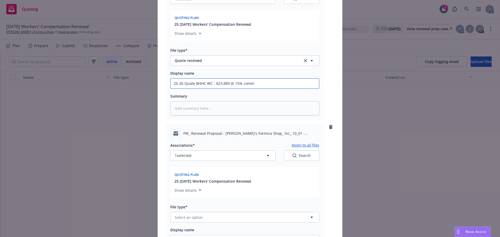
scroll to position [148, 0]
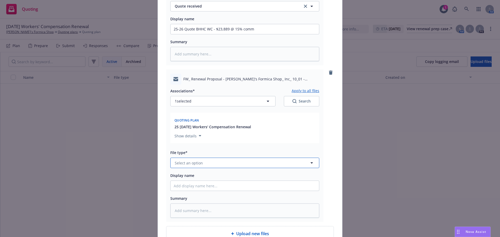
click at [192, 163] on span "Select an option" at bounding box center [189, 162] width 28 height 5
type input "email"
click at [185, 162] on input "email" at bounding box center [244, 163] width 130 height 6
type input "emai"
click at [176, 151] on span "Email" at bounding box center [181, 148] width 10 height 5
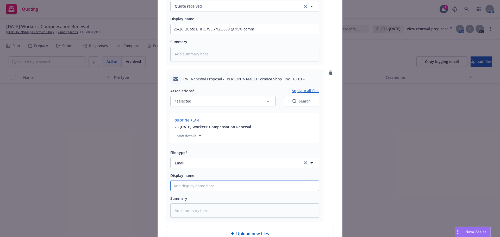
click at [181, 34] on input "Display name" at bounding box center [244, 29] width 148 height 10
type textarea "x"
type input "R"
type textarea "x"
type input "R"
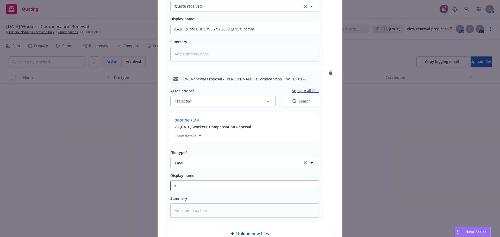
type textarea "x"
type input "Re"
type textarea "x"
type input "Rec"
type textarea "x"
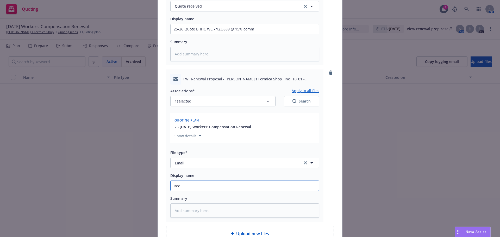
type input "Rec'"
type textarea "x"
type input "Rec'd"
type textarea "x"
type input "Rec'd"
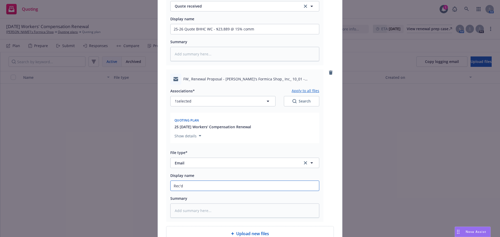
type textarea "x"
type input "Rec'd 2"
type textarea "x"
type input "Rec'd 25"
type textarea "x"
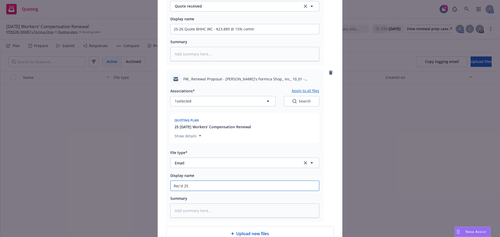
type input "Rec'd 25-"
type textarea "x"
type input "Rec'd 25-2"
type textarea "x"
type input "Rec'd 25-26"
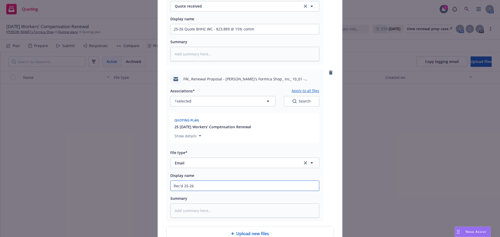
type textarea "x"
type input "Rec'd 25-26"
type textarea "x"
type input "Rec'd 25-26 W"
type textarea "x"
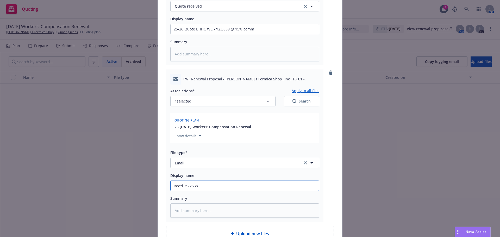
type input "Rec'd 25-26 WC"
type textarea "x"
type input "Rec'd 25-26 WC"
type textarea "x"
type input "Rec'd 25-26 WC r"
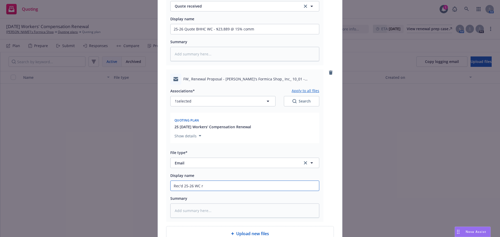
type textarea "x"
type input "Rec'd 25-26 WC re"
type textarea "x"
type input "Rec'd 25-26 WC ren"
type textarea "x"
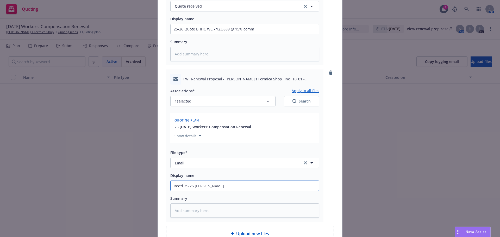
type input "Rec'd 25-26 WC rene"
type textarea "x"
type input "Rec'd 25-26 WC renew"
type textarea "x"
type input "Rec'd 25-26 WC renewa"
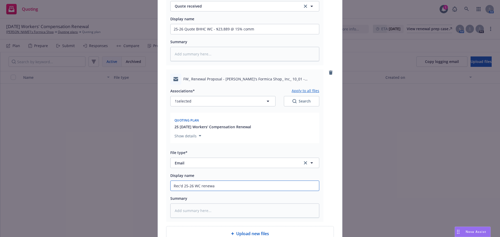
type textarea "x"
type input "Rec'd 25-26 WC renewal"
type textarea "x"
type input "Rec'd 25-26 WC renewal"
type textarea "x"
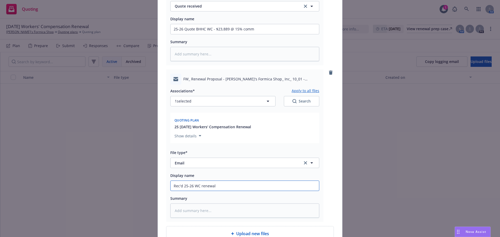
type input "Rec'd 25-26 WC renewal q"
type textarea "x"
type input "Rec'd 25-26 WC renewal qu"
type textarea "x"
type input "Rec'd 25-26 WC renewal quo"
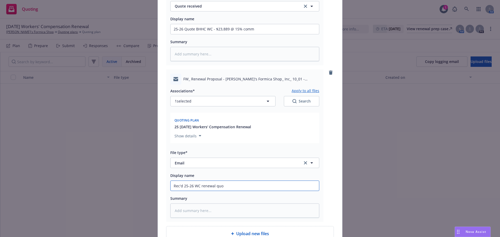
type textarea "x"
type input "Rec'd 25-26 WC renewal quote"
type textarea "x"
type input "Rec'd 25-26 WC renewal quote"
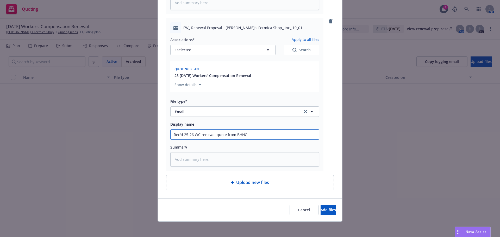
scroll to position [201, 0]
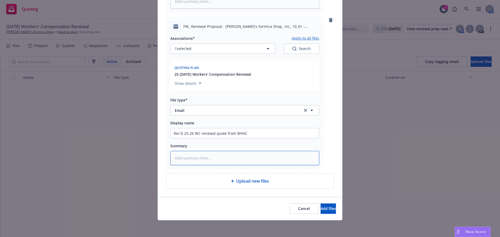
click at [204, 151] on textarea at bounding box center [244, 158] width 149 height 14
paste textarea "From: AudreyDoan <adoan@bhhc.com> Sent: Wednesday, August 27, 2025 1:35 PM To: …"
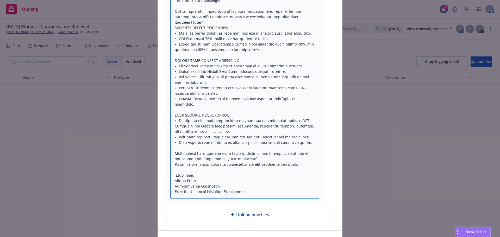
scroll to position [480, 0]
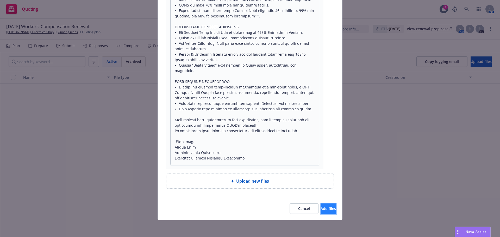
click at [320, 208] on span "Add files" at bounding box center [327, 208] width 15 height 5
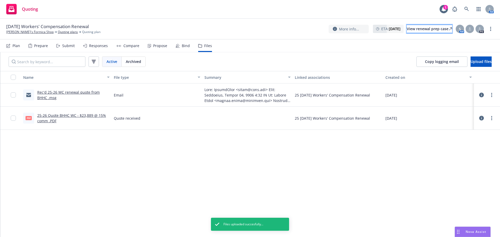
click at [430, 30] on div "View renewal prep case" at bounding box center [429, 29] width 45 height 8
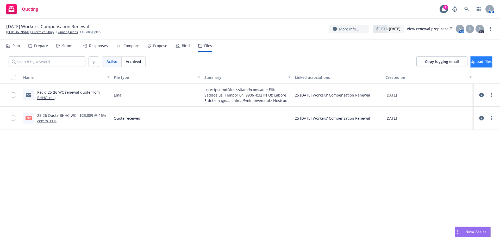
click at [470, 64] on span "Upload files" at bounding box center [480, 61] width 21 height 5
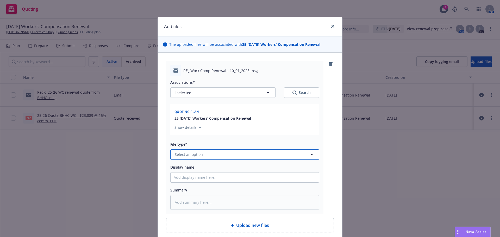
click at [220, 155] on button "Select an option" at bounding box center [244, 154] width 149 height 10
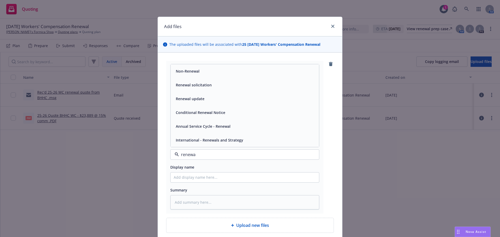
click at [216, 80] on div "Renewal solicitation" at bounding box center [244, 85] width 148 height 14
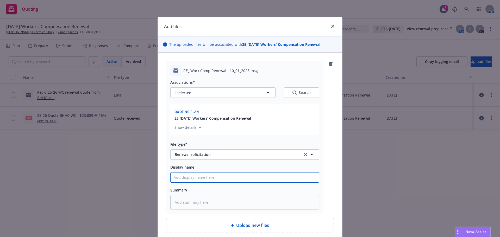
click at [189, 179] on input "Display name" at bounding box center [244, 178] width 148 height 10
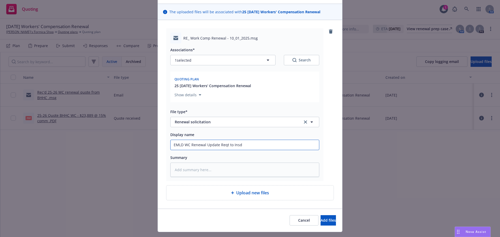
scroll to position [44, 0]
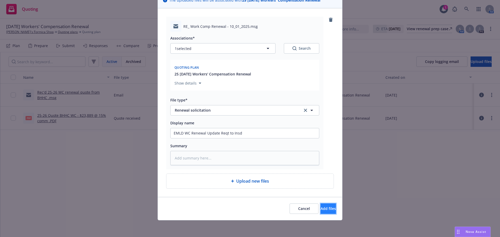
click at [326, 209] on button "Add files" at bounding box center [327, 209] width 15 height 10
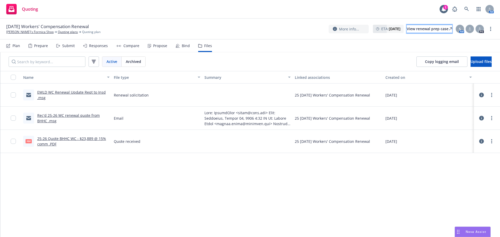
click at [407, 28] on div "View renewal prep case" at bounding box center [429, 29] width 45 height 8
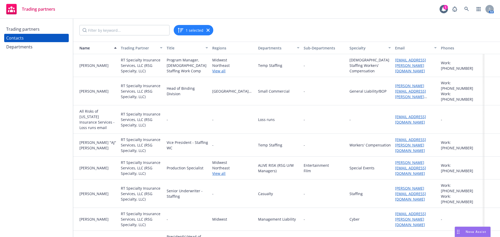
click at [54, 29] on div "Trading partners" at bounding box center [36, 29] width 60 height 8
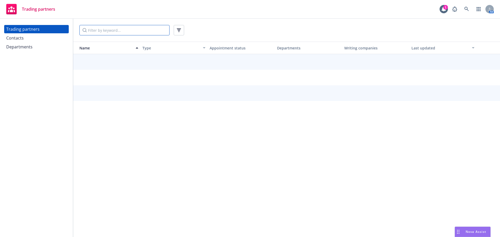
click at [123, 26] on input "Filter by keyword..." at bounding box center [124, 30] width 90 height 10
type input "midwest"
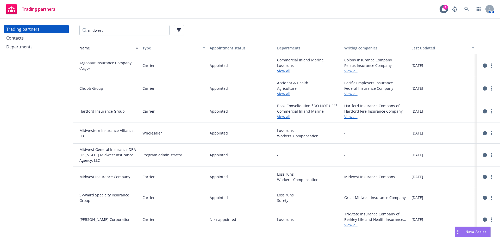
click at [495, 177] on div at bounding box center [487, 177] width 19 height 12
click at [492, 177] on link "more" at bounding box center [491, 177] width 6 height 6
click at [473, 188] on link "View contacts" at bounding box center [465, 187] width 58 height 10
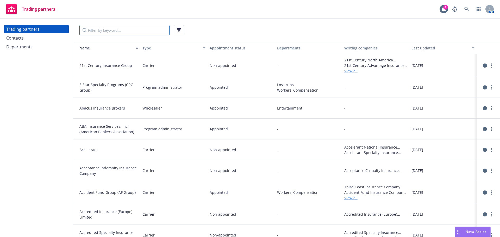
click at [105, 32] on input "Filter by keyword..." at bounding box center [124, 30] width 90 height 10
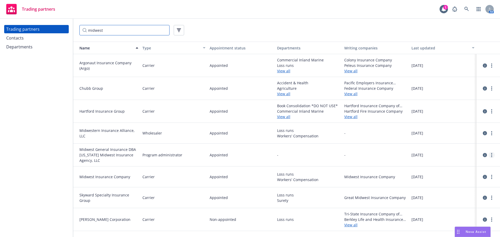
type input "midwest"
click at [492, 156] on link "more" at bounding box center [491, 155] width 6 height 6
click at [464, 165] on link "View contacts" at bounding box center [465, 166] width 58 height 10
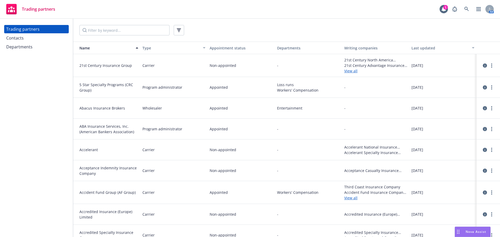
click at [102, 23] on div at bounding box center [286, 30] width 427 height 23
click at [102, 31] on input "Filter by keyword..." at bounding box center [124, 30] width 90 height 10
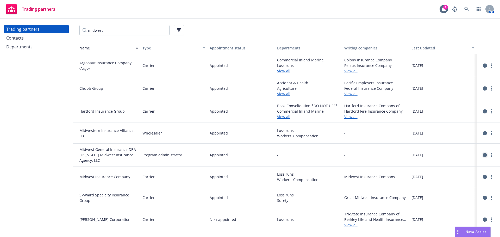
click at [484, 157] on icon "circleInformation" at bounding box center [485, 155] width 4 height 4
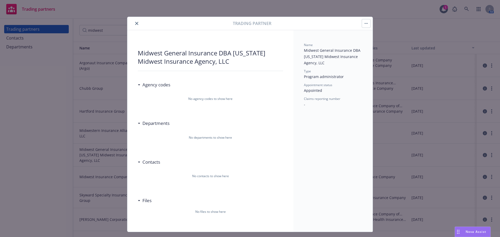
click at [138, 87] on div "Agency codes" at bounding box center [154, 84] width 33 height 7
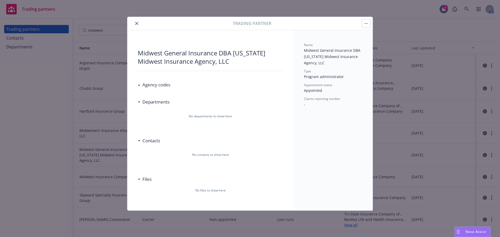
click at [137, 86] on div "Midwest General Insurance DBA [US_STATE] Midwest Insurance Agency, LLC Agency c…" at bounding box center [210, 120] width 166 height 180
click at [138, 85] on icon at bounding box center [139, 84] width 2 height 1
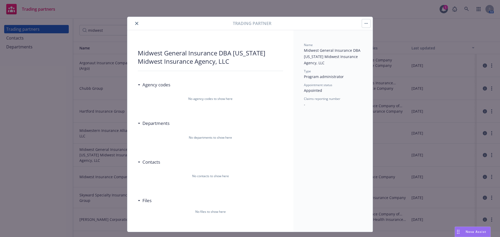
click at [135, 23] on icon "close" at bounding box center [136, 23] width 3 height 3
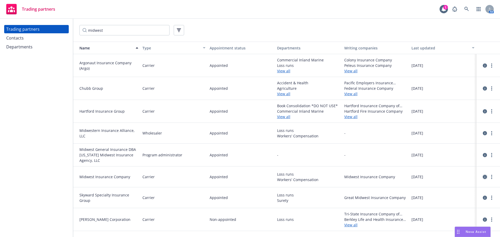
click at [486, 179] on icon "circleInformation" at bounding box center [485, 177] width 4 height 4
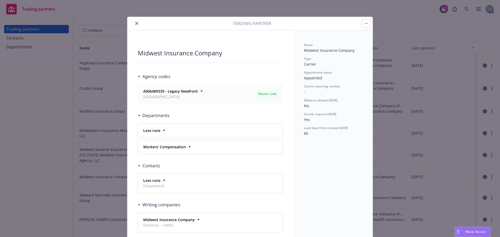
click at [175, 151] on div "Workers' Compensation Regions Northern [US_STATE] Line of business Commercial" at bounding box center [210, 147] width 145 height 14
click at [176, 148] on strong "Workers' Compensation" at bounding box center [164, 146] width 43 height 5
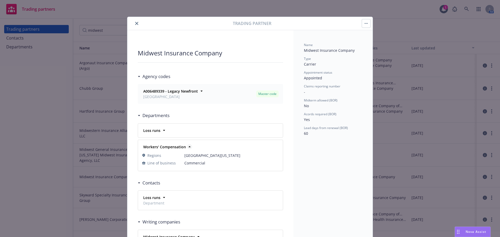
click at [176, 148] on strong "Workers' Compensation" at bounding box center [164, 146] width 43 height 5
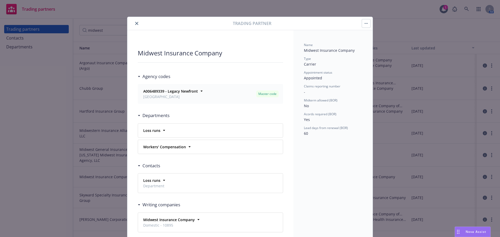
click at [160, 184] on span "Department" at bounding box center [153, 185] width 21 height 5
click at [162, 179] on icon at bounding box center [163, 180] width 5 height 5
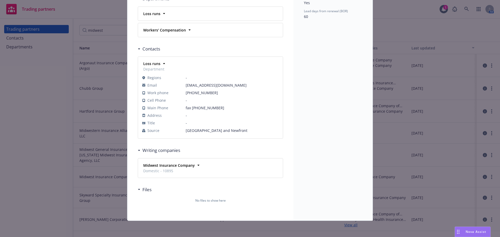
scroll to position [117, 0]
click at [197, 165] on icon at bounding box center [198, 164] width 5 height 5
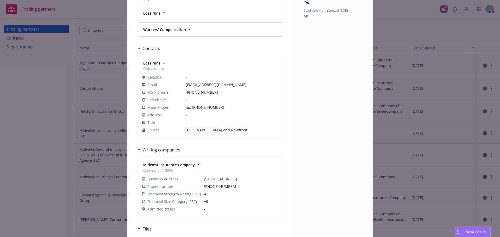
click at [197, 165] on icon at bounding box center [198, 164] width 5 height 5
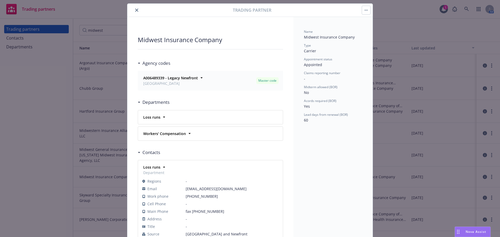
scroll to position [0, 0]
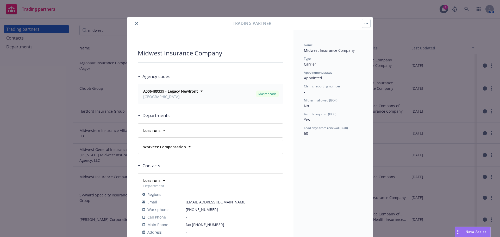
click at [130, 24] on div at bounding box center [180, 23] width 103 height 6
click at [131, 24] on div at bounding box center [180, 23] width 103 height 6
click at [135, 23] on icon "close" at bounding box center [136, 23] width 3 height 3
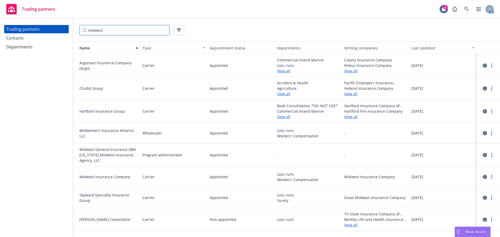
click at [95, 28] on input "midwest" at bounding box center [124, 30] width 90 height 10
drag, startPoint x: 106, startPoint y: 30, endPoint x: 56, endPoint y: 31, distance: 50.8
click at [56, 31] on div "Trading partners Contacts Departments midwest Name Type Appointment status Depa…" at bounding box center [250, 128] width 500 height 218
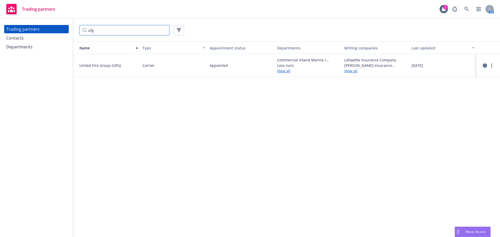
type input "ufg"
click at [484, 66] on icon "circleInformation" at bounding box center [485, 66] width 4 height 4
